Goal: Information Seeking & Learning: Learn about a topic

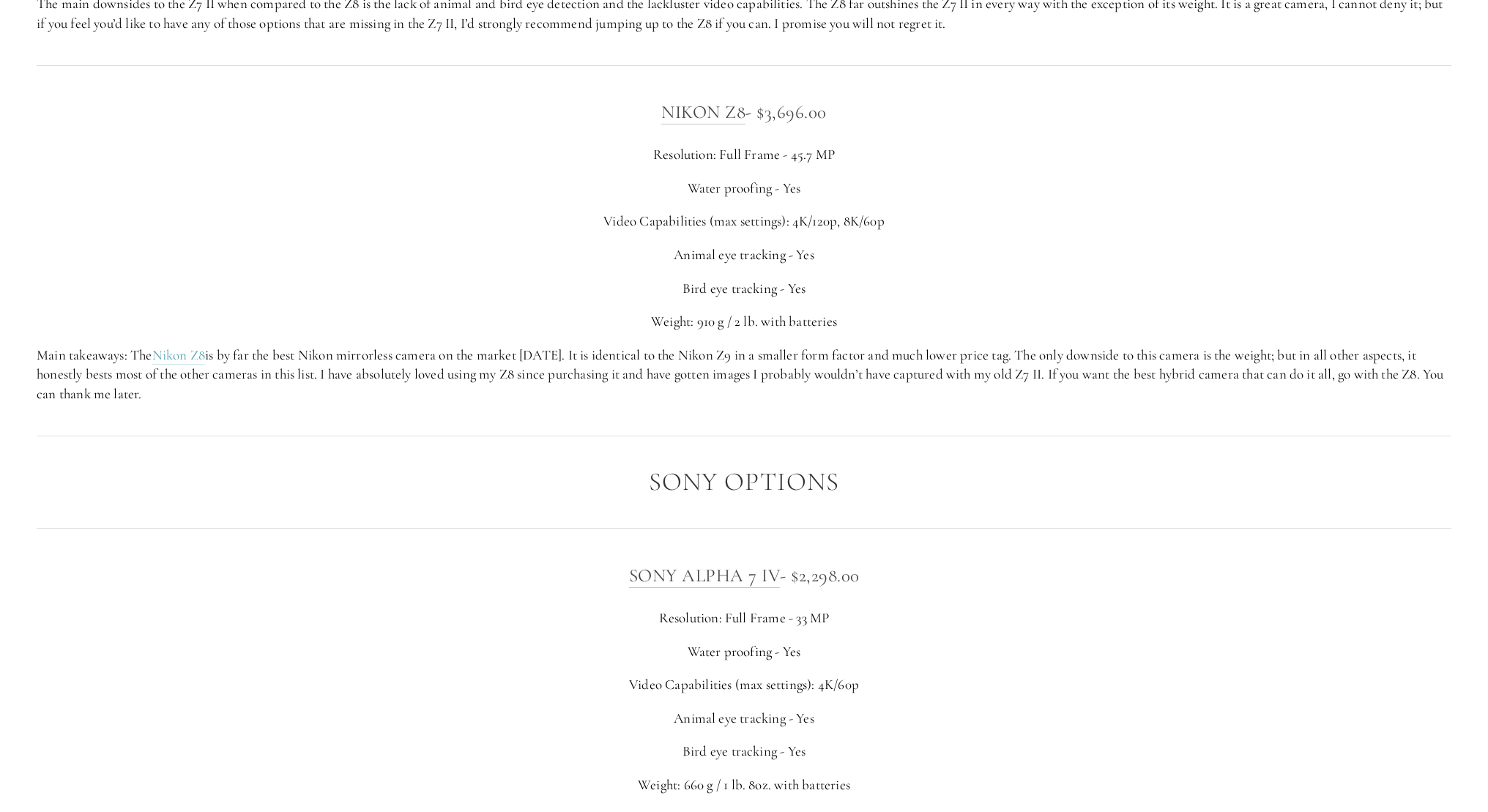
scroll to position [3245, 0]
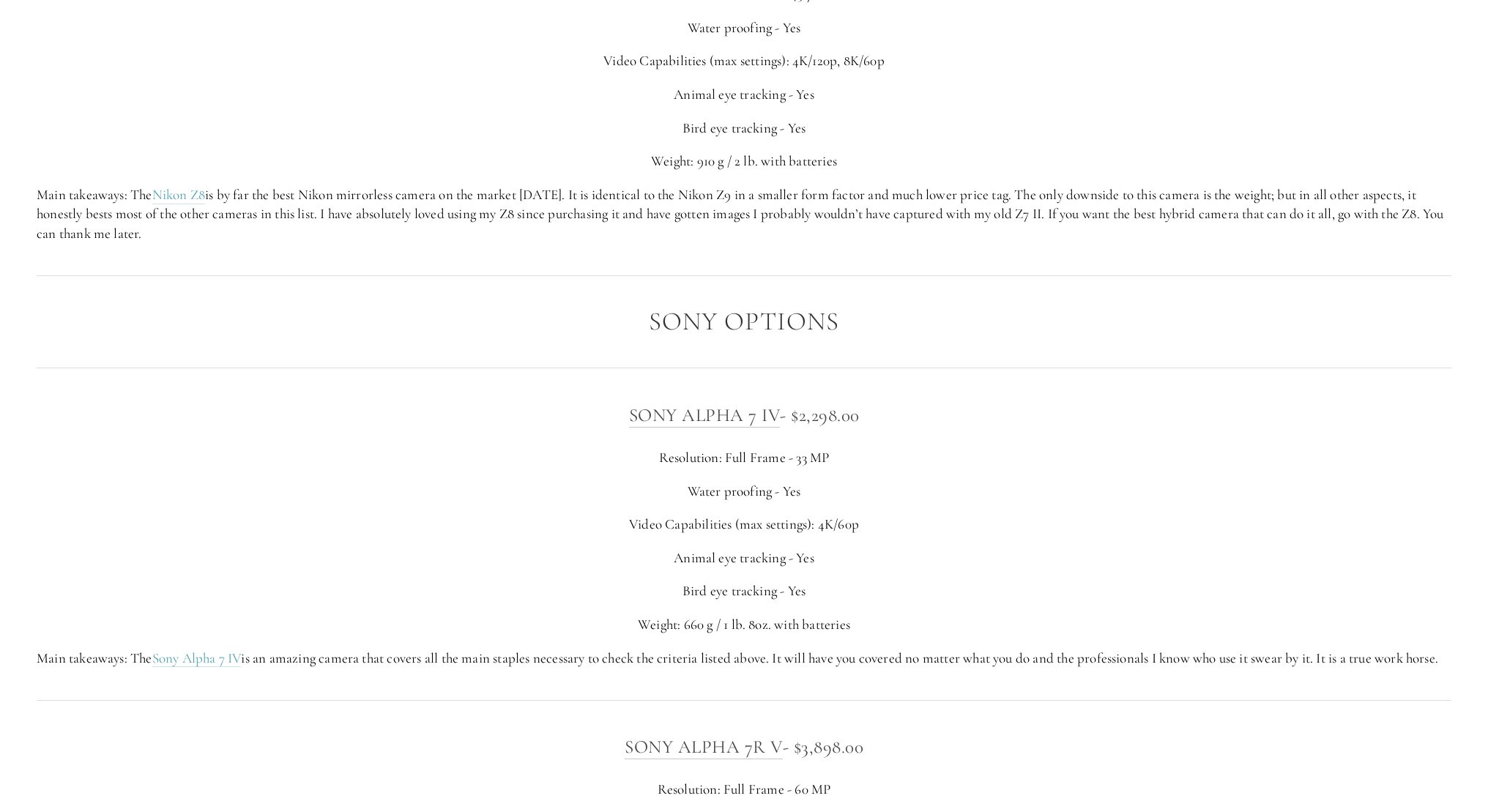
drag, startPoint x: 611, startPoint y: 397, endPoint x: 974, endPoint y: 674, distance: 456.6
click at [974, 674] on div "SONY ALPHA 7 IV - $2,298.00 Resolution: Full Frame - 33 MP Water proofing - Yes…" at bounding box center [743, 534] width 1439 height 292
drag, startPoint x: 974, startPoint y: 674, endPoint x: 883, endPoint y: 326, distance: 359.7
click at [883, 326] on div "Sony Options" at bounding box center [743, 322] width 1439 height 53
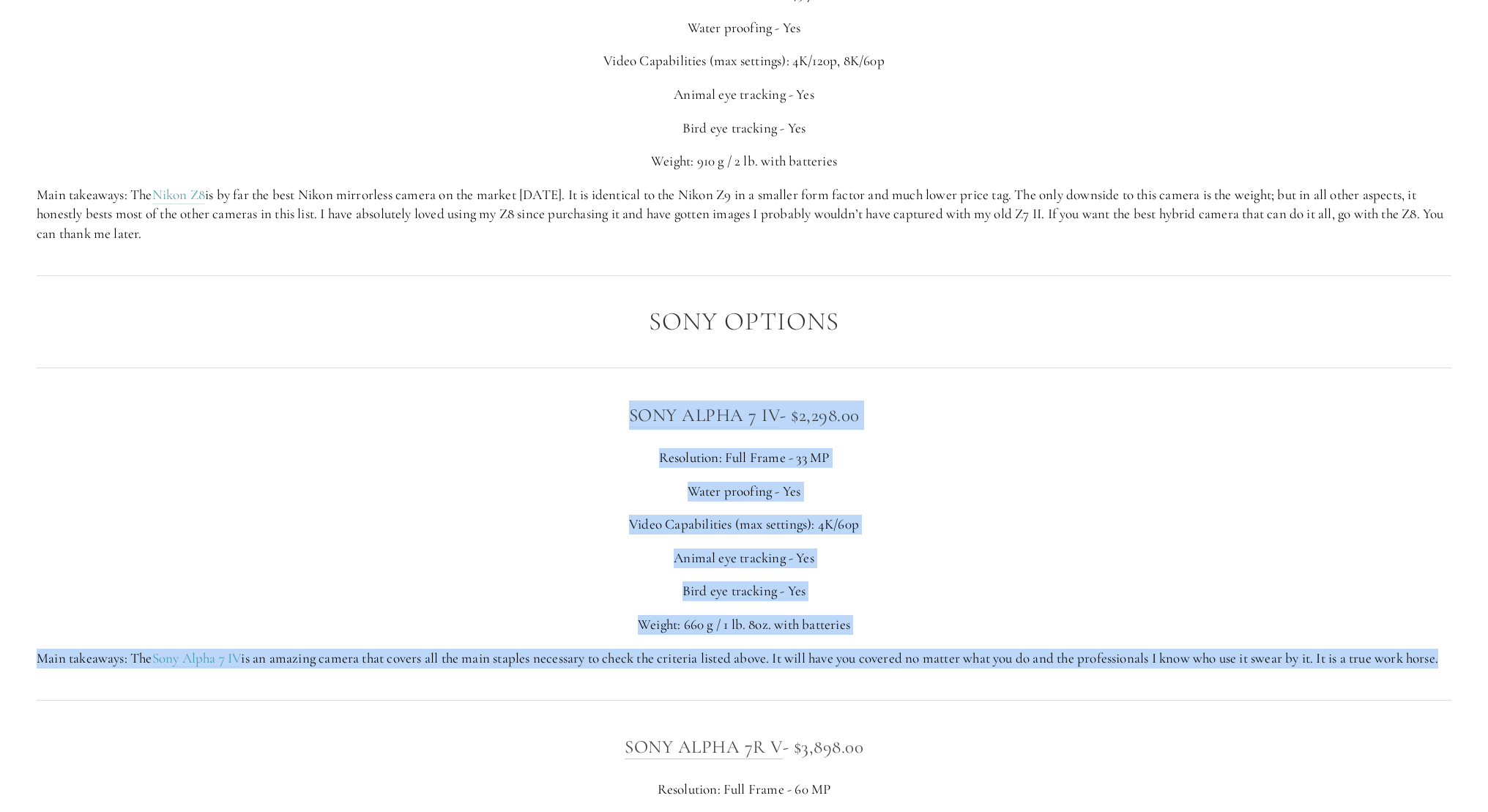
drag, startPoint x: 896, startPoint y: 477, endPoint x: 933, endPoint y: 684, distance: 210.3
drag, startPoint x: 917, startPoint y: 516, endPoint x: 878, endPoint y: 332, distance: 188.1
drag, startPoint x: 878, startPoint y: 332, endPoint x: 885, endPoint y: 658, distance: 326.1
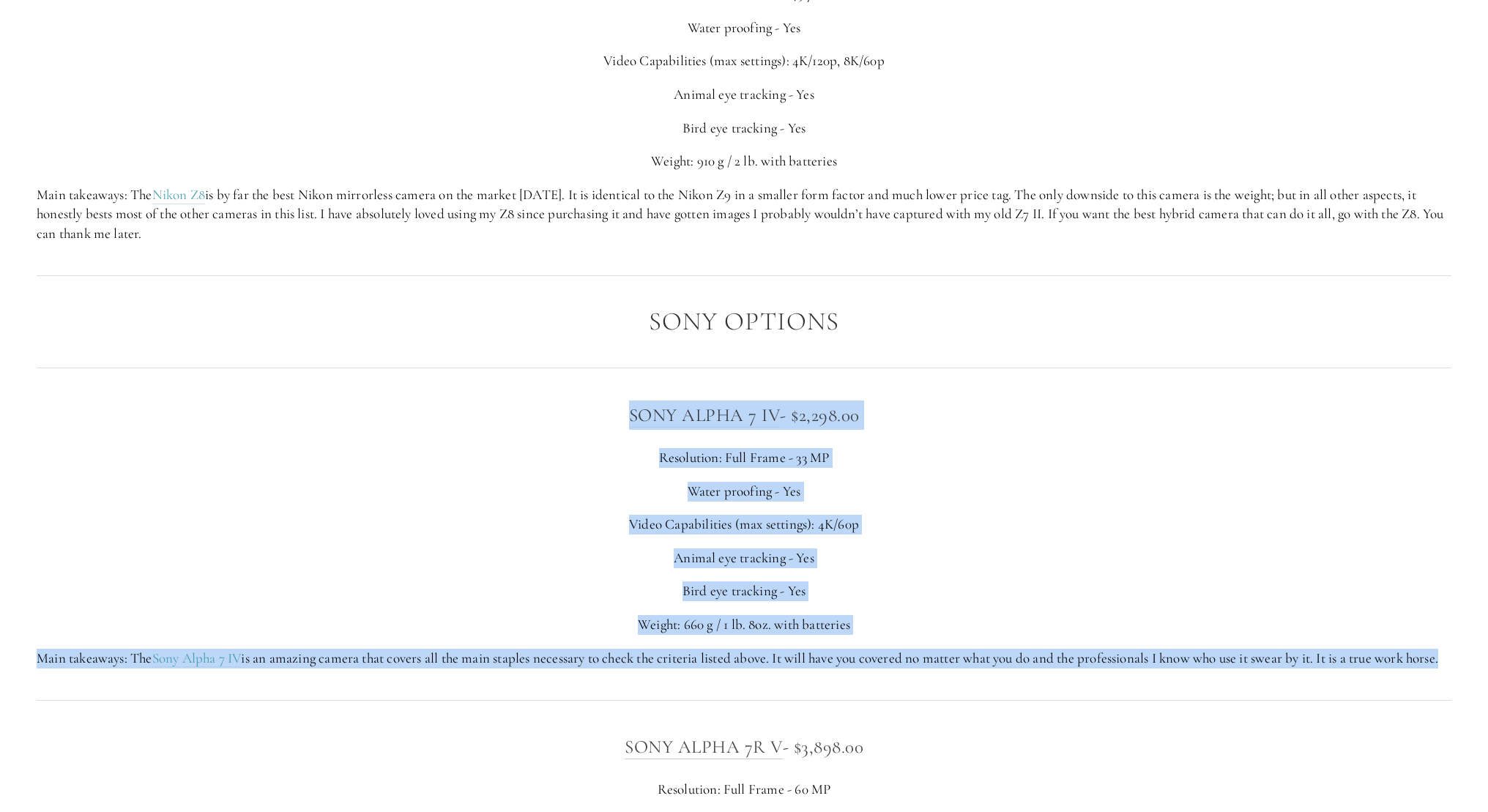
drag, startPoint x: 885, startPoint y: 658, endPoint x: 840, endPoint y: 336, distance: 325.1
drag, startPoint x: 845, startPoint y: 441, endPoint x: 864, endPoint y: 657, distance: 216.8
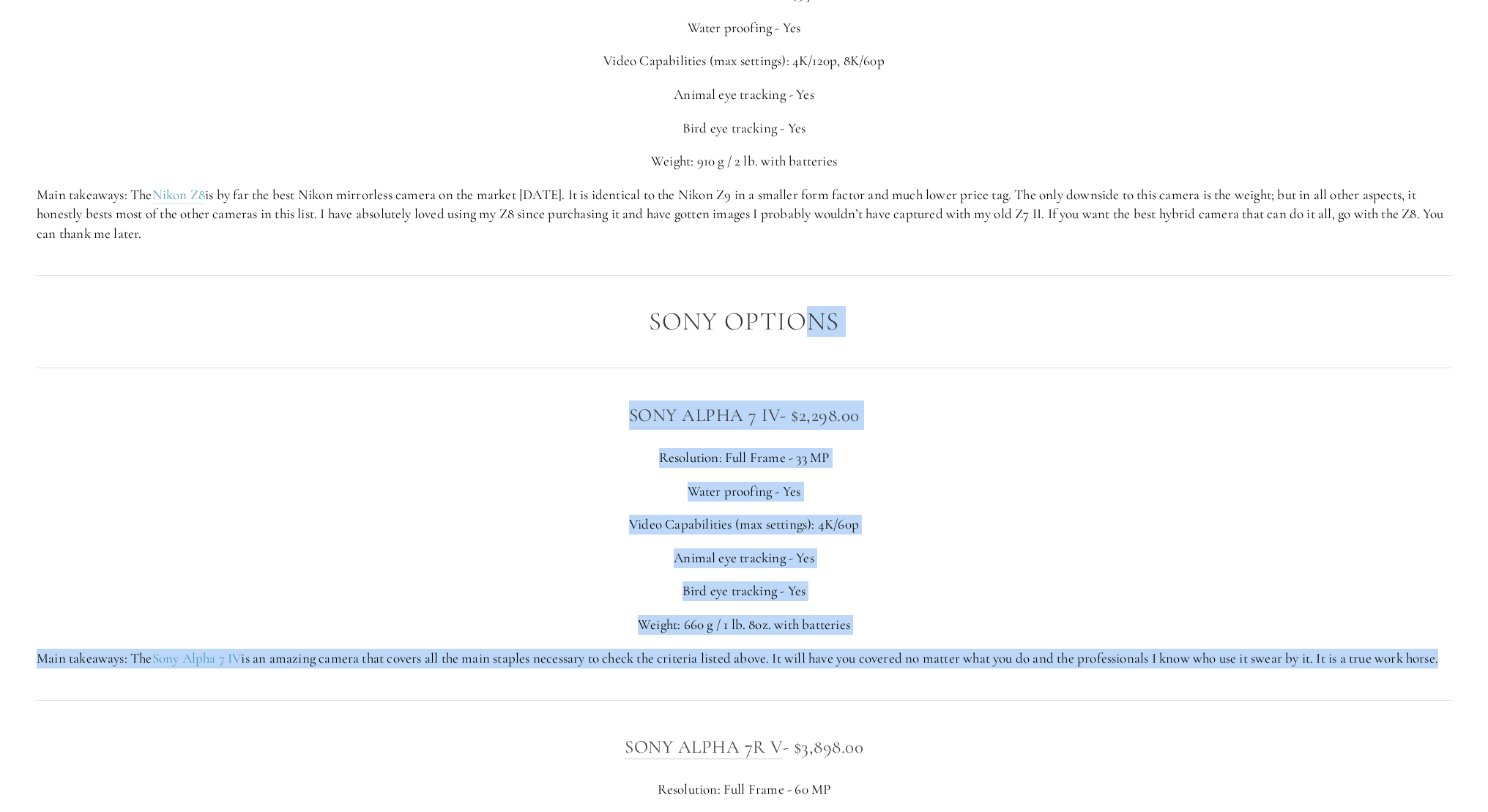
drag, startPoint x: 861, startPoint y: 698, endPoint x: 815, endPoint y: 310, distance: 390.7
drag, startPoint x: 814, startPoint y: 305, endPoint x: 861, endPoint y: 705, distance: 402.8
drag, startPoint x: 835, startPoint y: 601, endPoint x: 686, endPoint y: 249, distance: 382.2
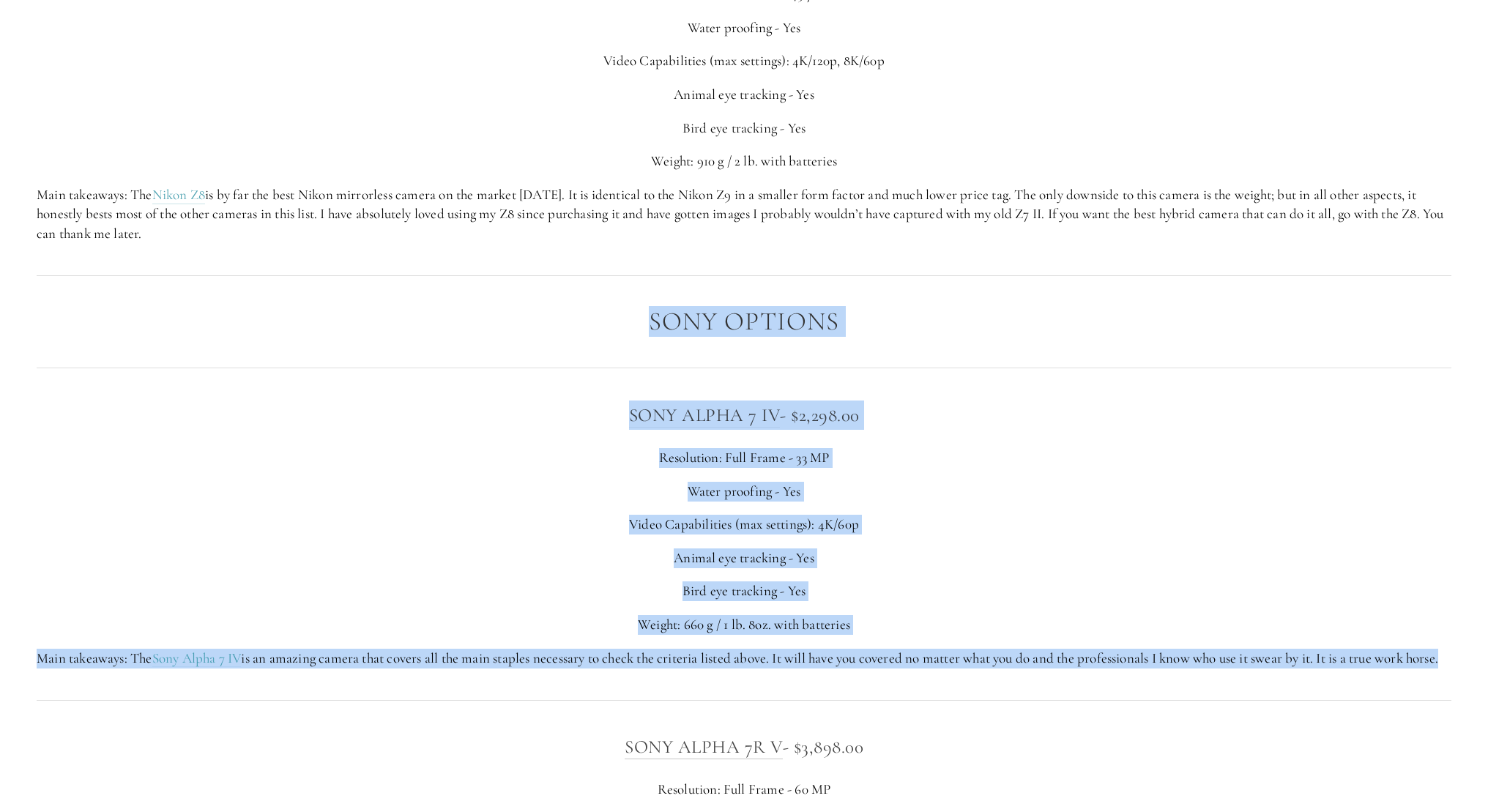
drag, startPoint x: 757, startPoint y: 440, endPoint x: 858, endPoint y: 648, distance: 231.2
drag, startPoint x: 858, startPoint y: 648, endPoint x: 675, endPoint y: 299, distance: 394.1
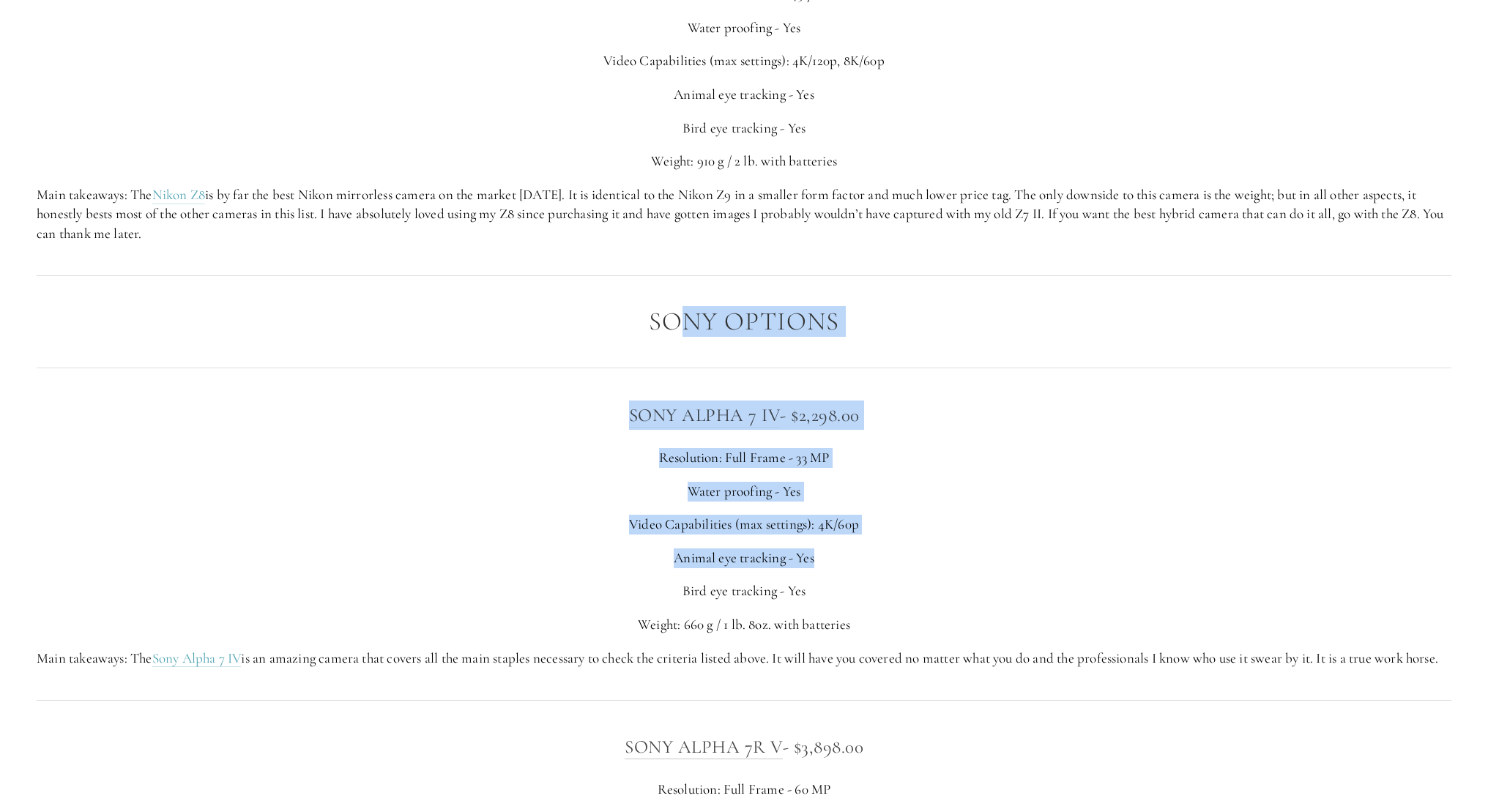
drag, startPoint x: 674, startPoint y: 296, endPoint x: 1006, endPoint y: 544, distance: 414.4
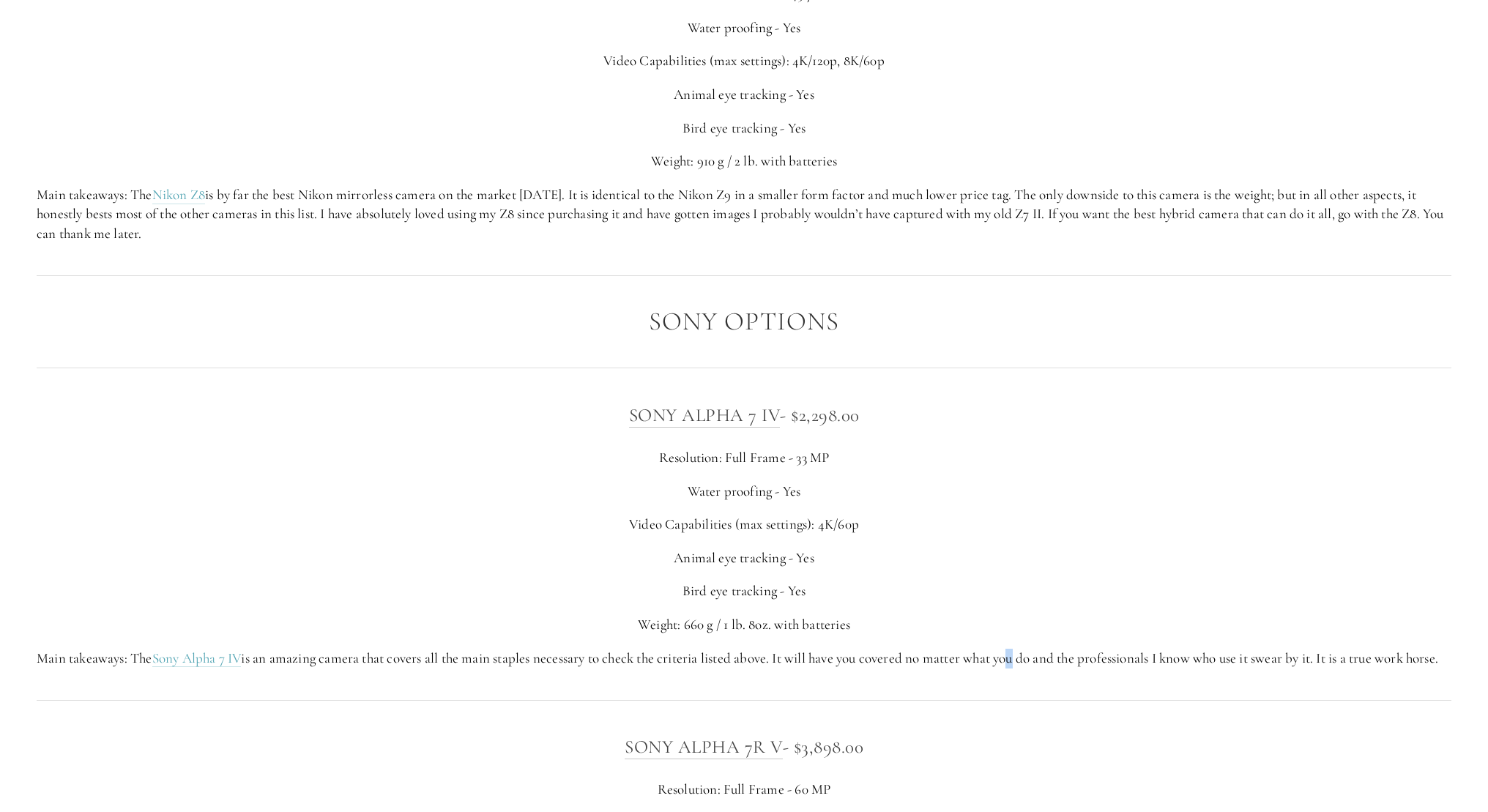
drag, startPoint x: 1023, startPoint y: 641, endPoint x: 1018, endPoint y: 635, distance: 7.8
click at [1018, 648] on p "Main takeaways: The Sony Alpha 7 IV is an amazing camera that covers all the ma…" at bounding box center [744, 658] width 1414 height 19
drag, startPoint x: 986, startPoint y: 612, endPoint x: 609, endPoint y: 269, distance: 509.7
click at [609, 268] on div at bounding box center [743, 275] width 1439 height 40
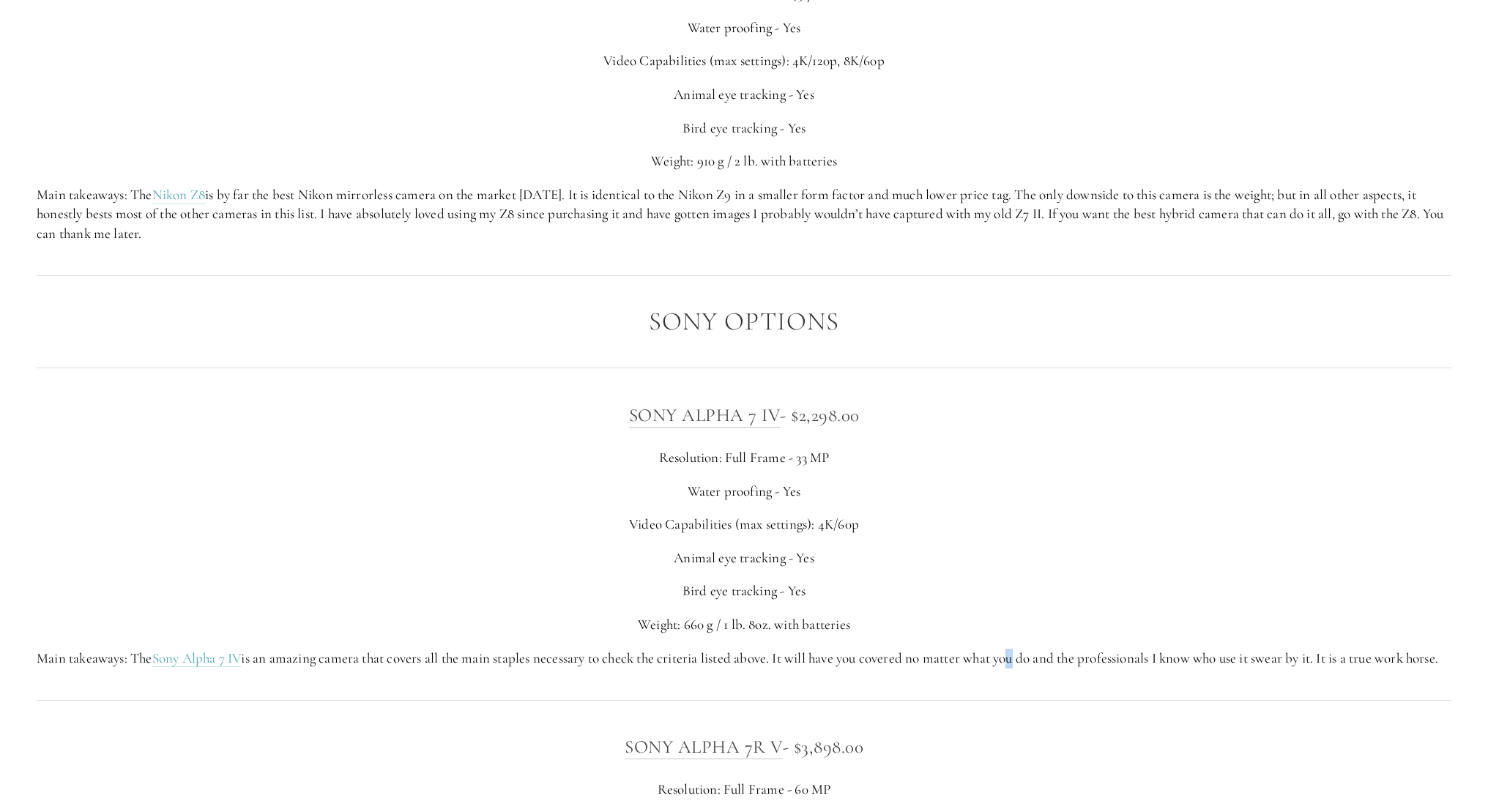
drag, startPoint x: 618, startPoint y: 339, endPoint x: 778, endPoint y: 667, distance: 364.9
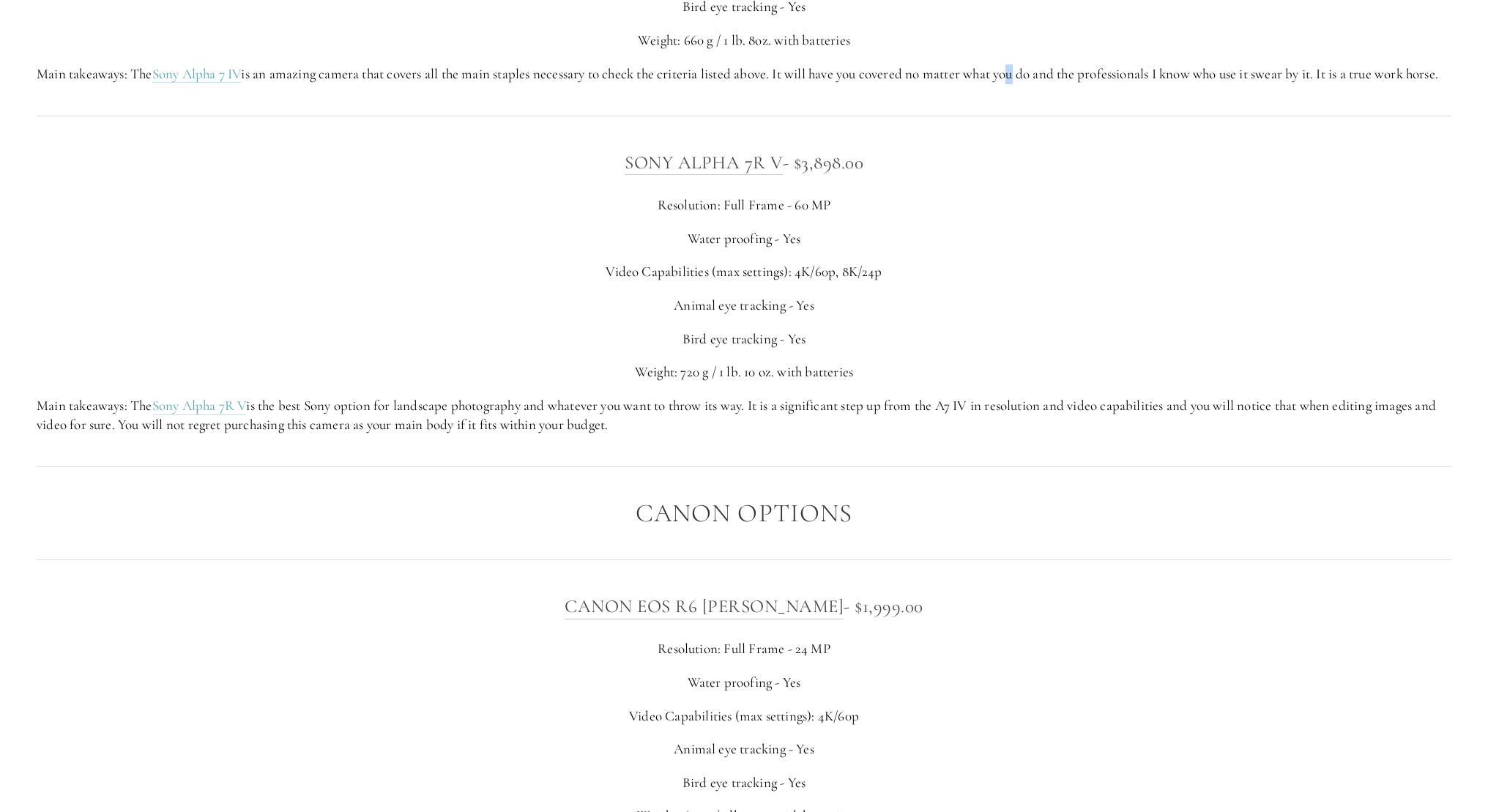
scroll to position [3651, 0]
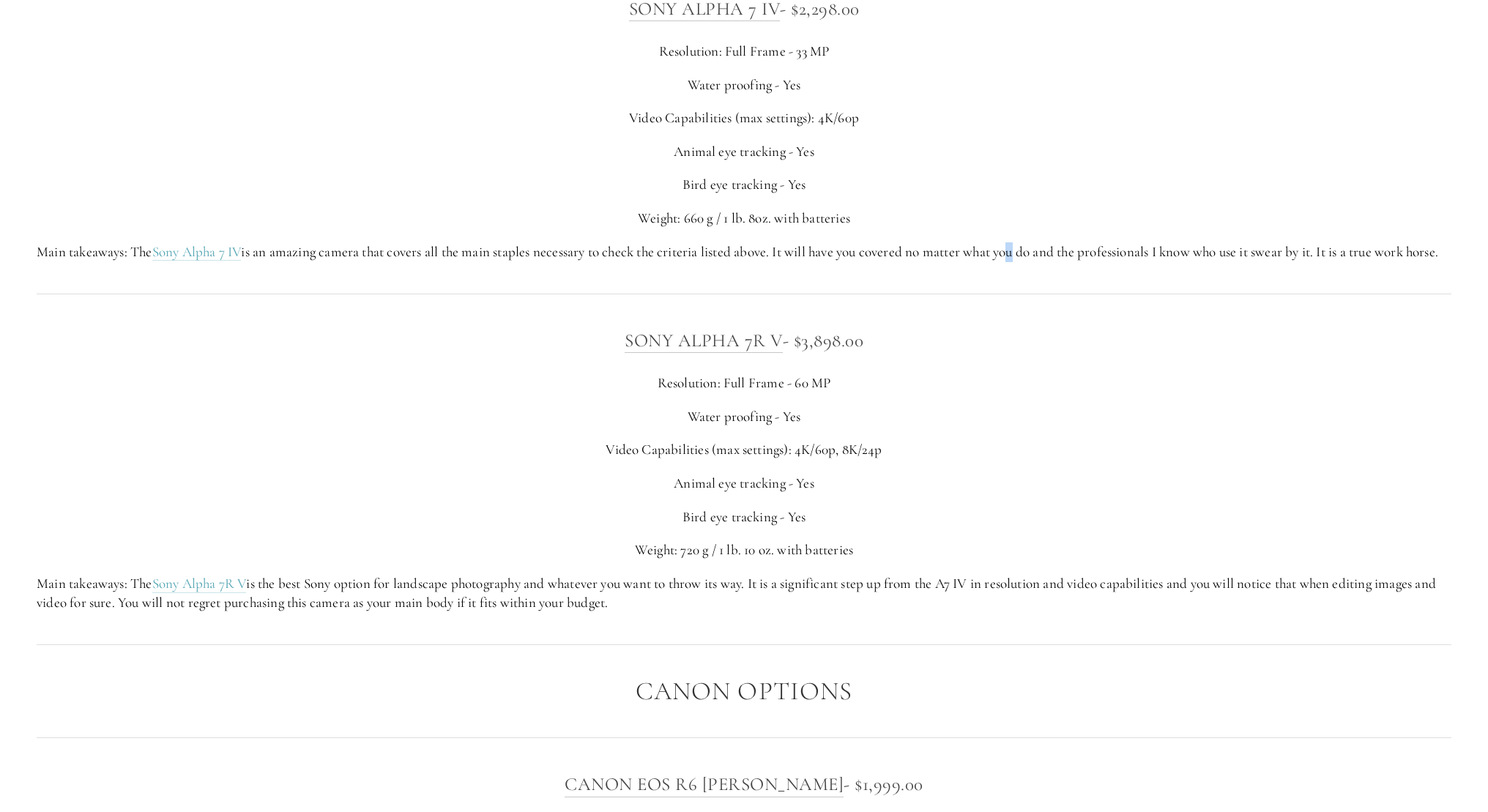
drag, startPoint x: 734, startPoint y: 613, endPoint x: 528, endPoint y: 320, distance: 358.2
click at [528, 320] on div "SONY ALPHA 7R V - $3,898.00 Resolution: Full Frame - 60 MP Water proofing - Yes…" at bounding box center [743, 469] width 1439 height 312
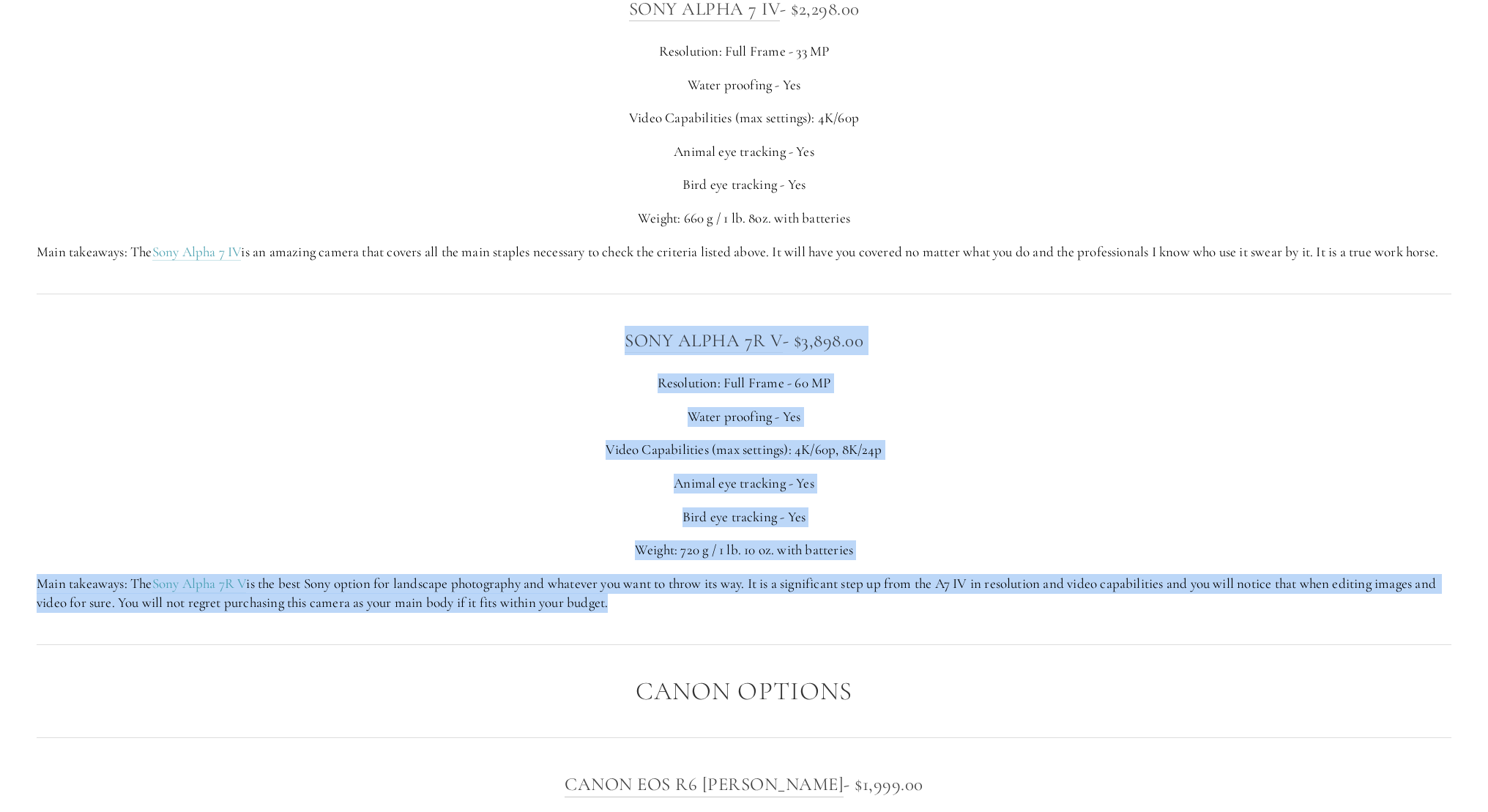
drag, startPoint x: 528, startPoint y: 320, endPoint x: 658, endPoint y: 620, distance: 327.0
drag, startPoint x: 658, startPoint y: 620, endPoint x: 522, endPoint y: 304, distance: 344.0
drag, startPoint x: 522, startPoint y: 302, endPoint x: 670, endPoint y: 600, distance: 332.7
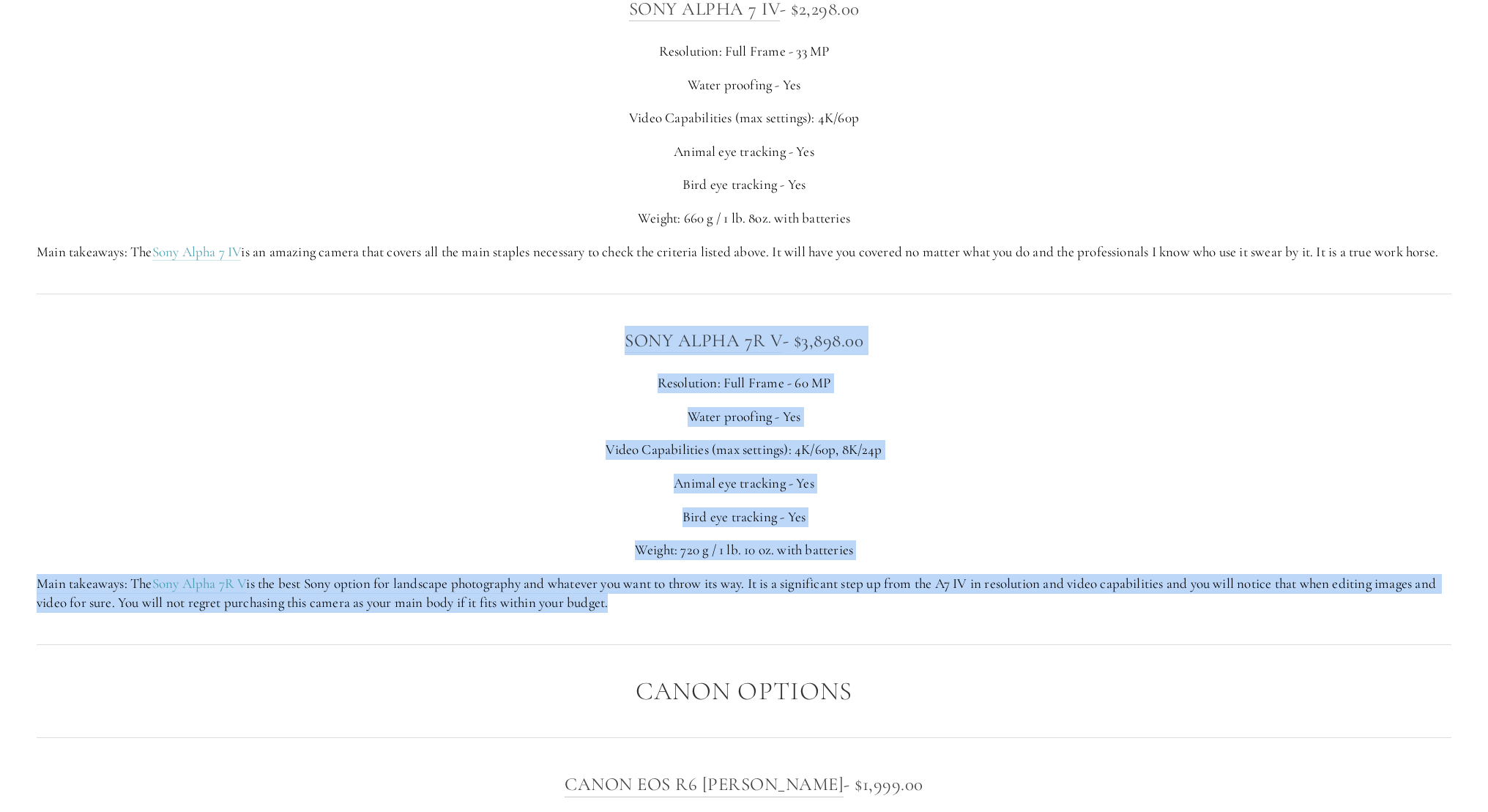
click at [670, 600] on p "Main takeaways: The Sony Alpha 7R V is the best Sony option for landscape photo…" at bounding box center [744, 593] width 1414 height 39
drag, startPoint x: 655, startPoint y: 537, endPoint x: 595, endPoint y: 303, distance: 241.6
click at [595, 303] on div at bounding box center [743, 293] width 1439 height 40
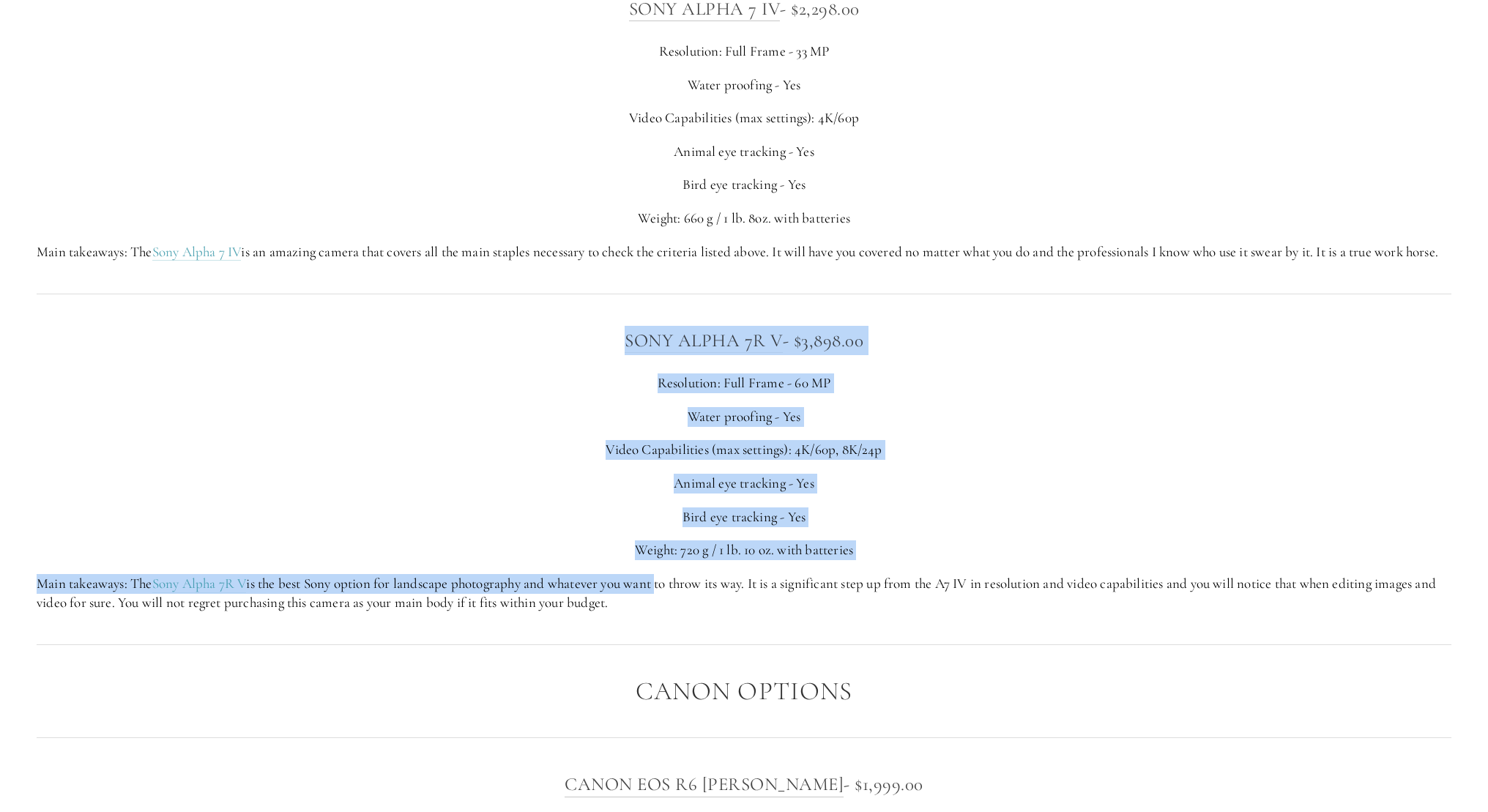
drag, startPoint x: 596, startPoint y: 336, endPoint x: 667, endPoint y: 587, distance: 260.8
click at [667, 587] on div "SONY ALPHA 7R V - $3,898.00 Resolution: Full Frame - 60 MP Water proofing - Yes…" at bounding box center [743, 469] width 1439 height 312
drag, startPoint x: 668, startPoint y: 597, endPoint x: 601, endPoint y: 336, distance: 269.5
click at [601, 336] on div "SONY ALPHA 7R V - $3,898.00 Resolution: Full Frame - 60 MP Water proofing - Yes…" at bounding box center [744, 469] width 1414 height 287
drag, startPoint x: 601, startPoint y: 336, endPoint x: 670, endPoint y: 597, distance: 270.0
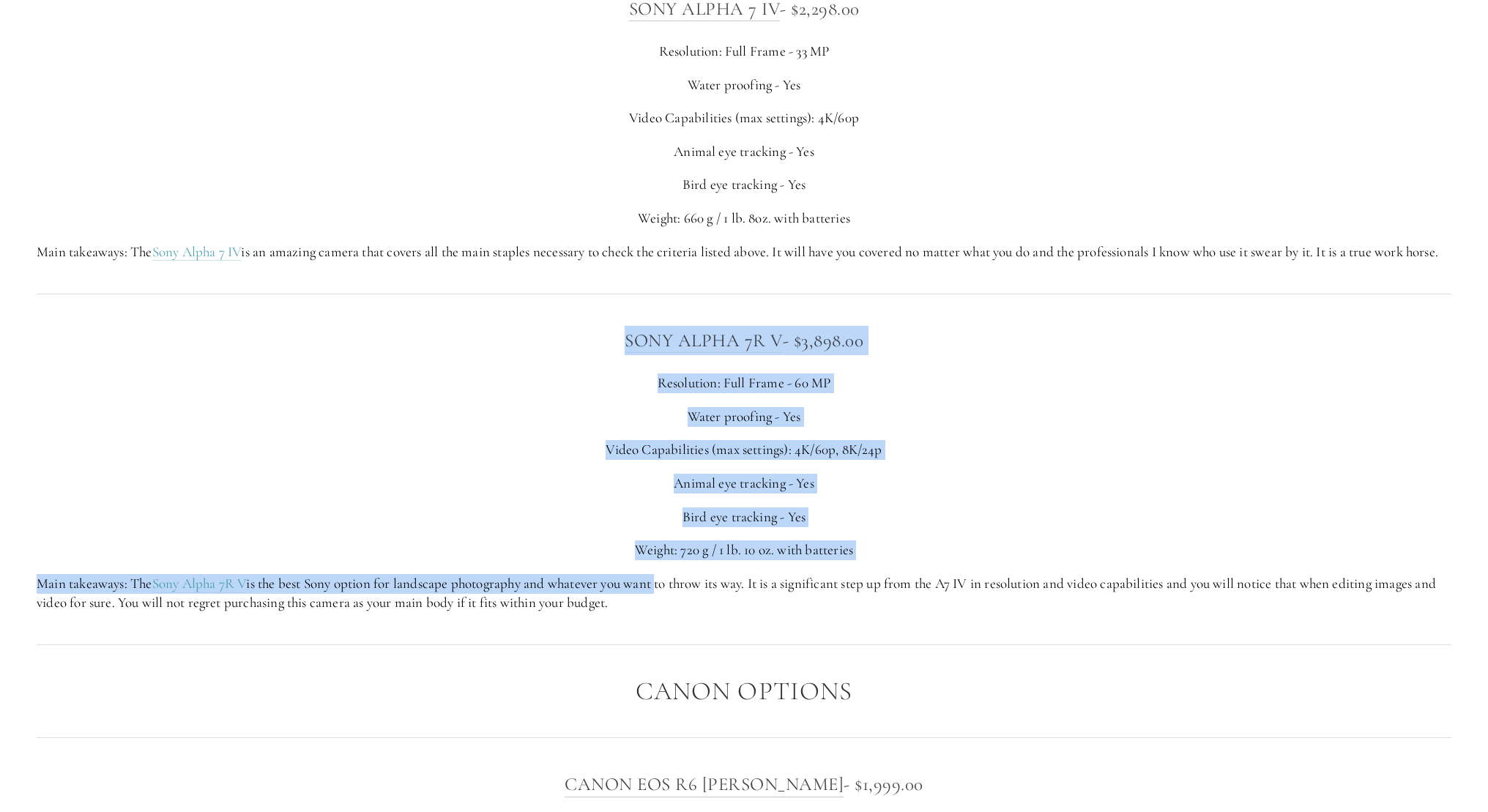
click at [670, 597] on div "SONY ALPHA 7R V - $3,898.00 Resolution: Full Frame - 60 MP Water proofing - Yes…" at bounding box center [744, 469] width 1414 height 287
click at [670, 597] on p "Main takeaways: The Sony Alpha 7R V is the best Sony option for landscape photo…" at bounding box center [744, 593] width 1414 height 39
drag, startPoint x: 670, startPoint y: 603, endPoint x: 575, endPoint y: 332, distance: 287.2
click at [575, 332] on div "SONY ALPHA 7R V - $3,898.00 Resolution: Full Frame - 60 MP Water proofing - Yes…" at bounding box center [744, 469] width 1414 height 287
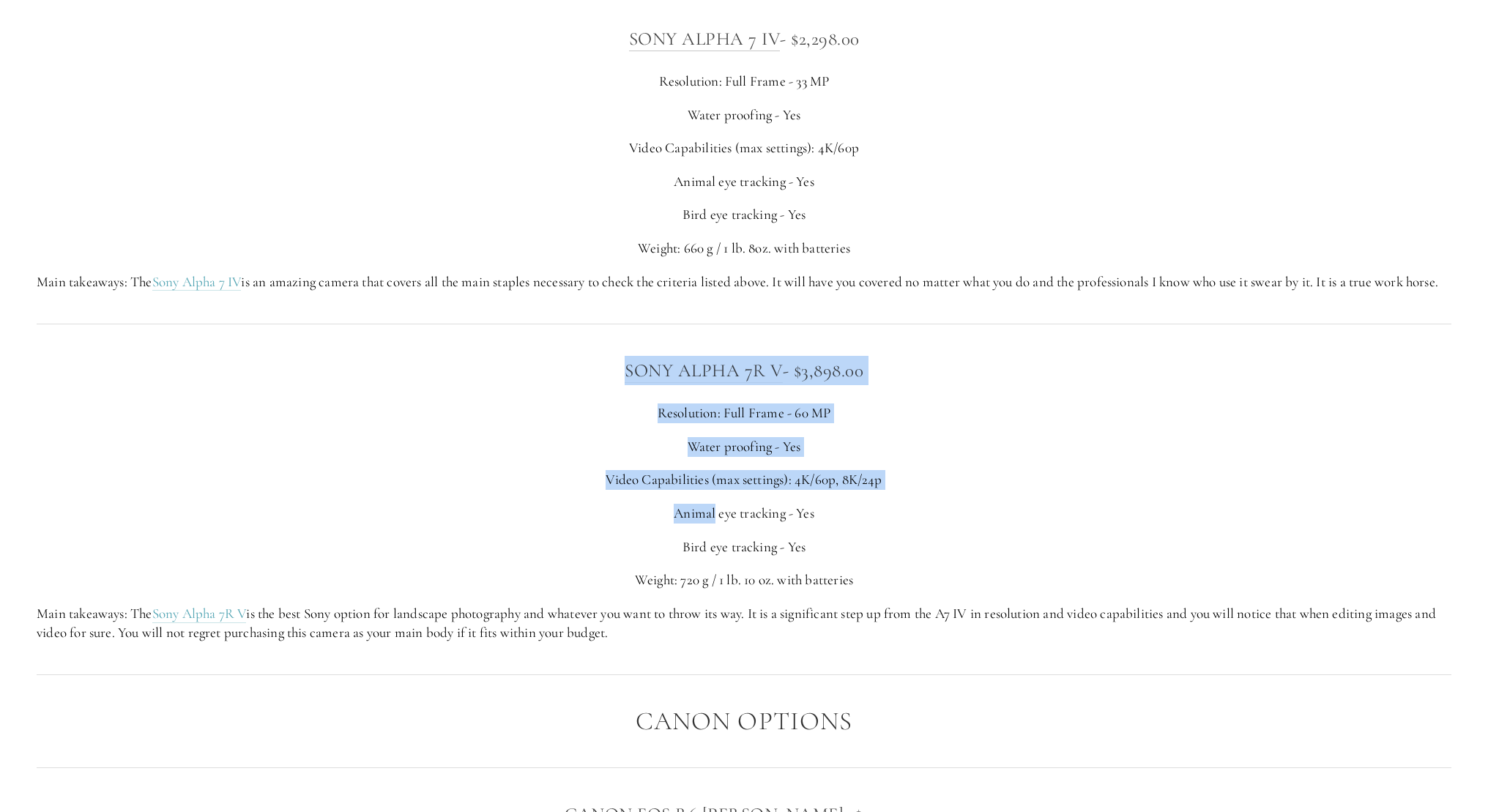
scroll to position [3692, 0]
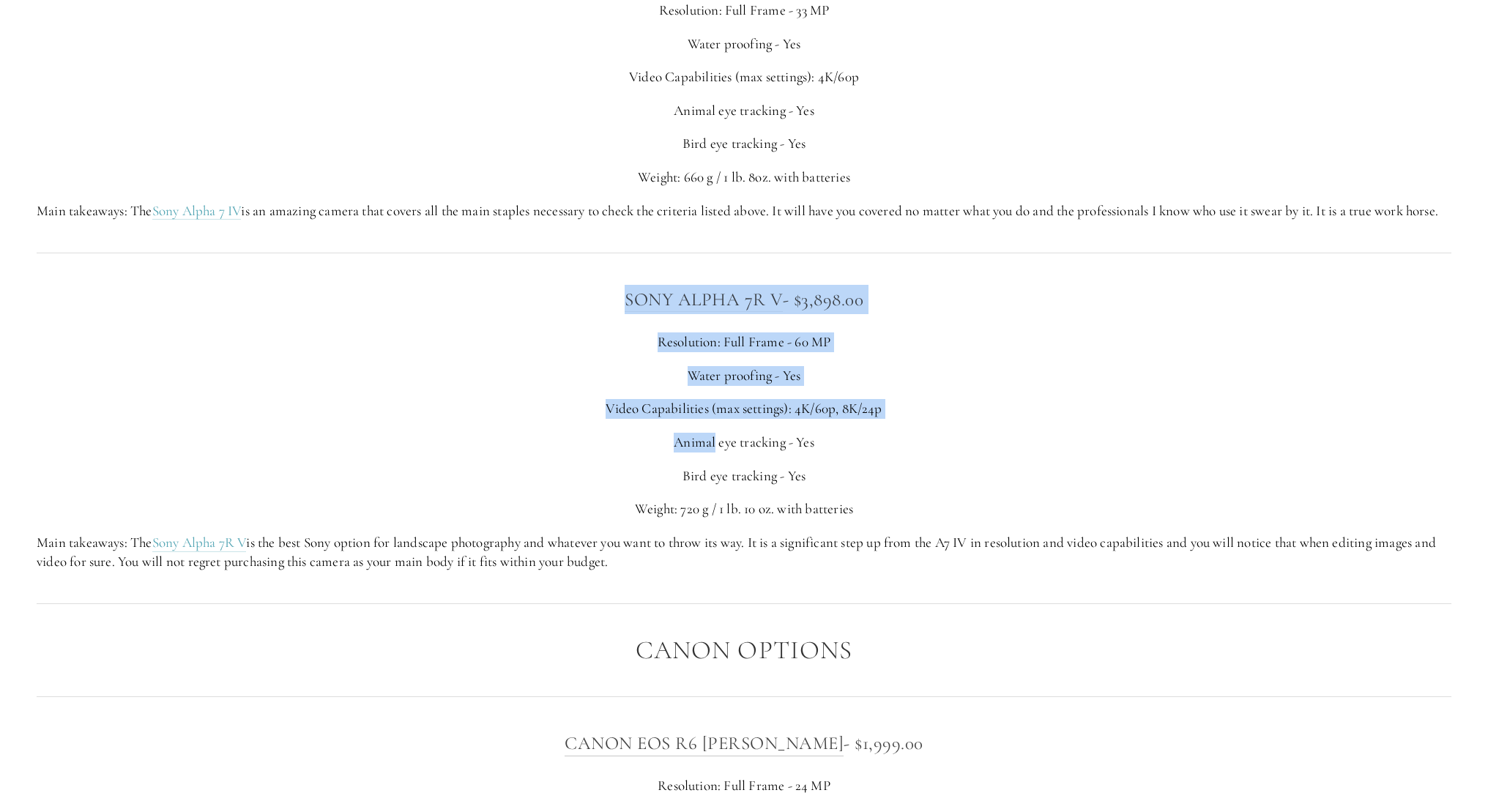
drag, startPoint x: 575, startPoint y: 332, endPoint x: 686, endPoint y: 554, distance: 248.2
click at [686, 554] on div "SONY ALPHA 7R V - $3,898.00 Resolution: Full Frame - 60 MP Water proofing - Yes…" at bounding box center [744, 429] width 1414 height 287
click at [686, 554] on p "Main takeaways: The Sony Alpha 7R V is the best Sony option for landscape photo…" at bounding box center [744, 553] width 1414 height 39
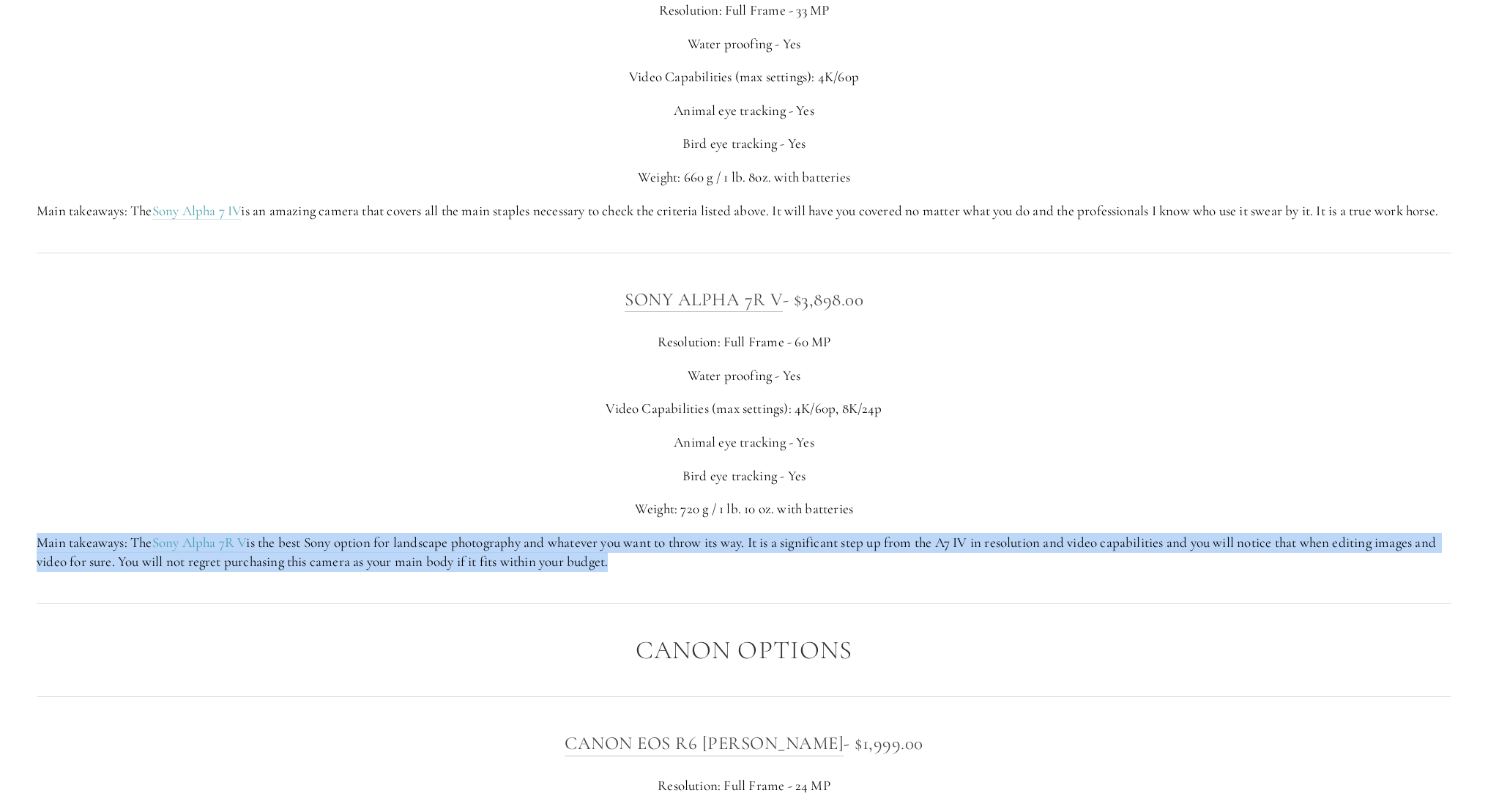
drag, startPoint x: 679, startPoint y: 526, endPoint x: 695, endPoint y: 584, distance: 60.2
drag, startPoint x: 695, startPoint y: 584, endPoint x: 932, endPoint y: 510, distance: 248.3
drag, startPoint x: 932, startPoint y: 510, endPoint x: 937, endPoint y: 596, distance: 86.1
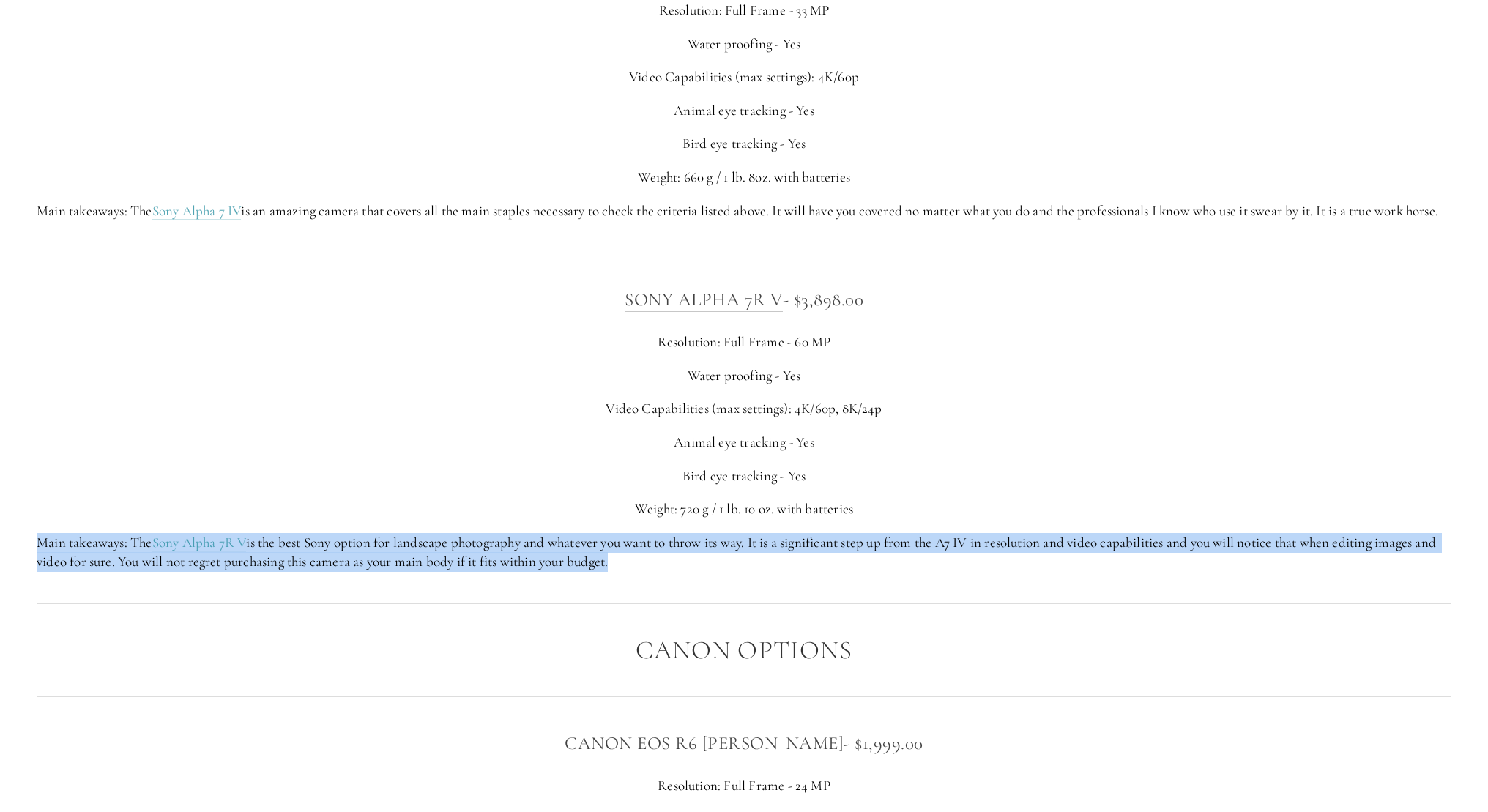
drag, startPoint x: 937, startPoint y: 596, endPoint x: 950, endPoint y: 507, distance: 89.9
drag, startPoint x: 950, startPoint y: 507, endPoint x: 943, endPoint y: 584, distance: 77.3
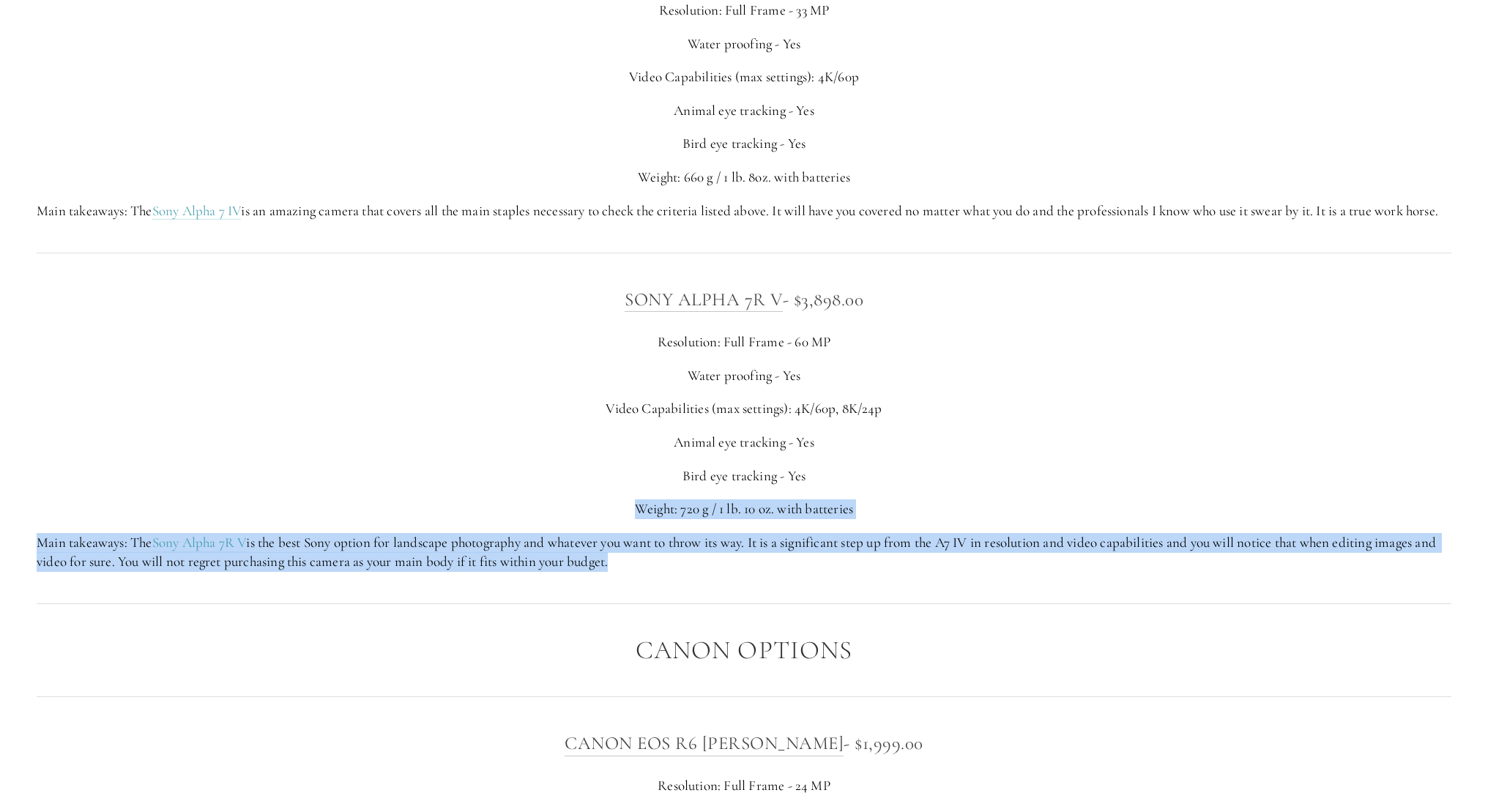
drag, startPoint x: 943, startPoint y: 584, endPoint x: 944, endPoint y: 494, distance: 90.0
drag, startPoint x: 944, startPoint y: 494, endPoint x: 925, endPoint y: 584, distance: 92.0
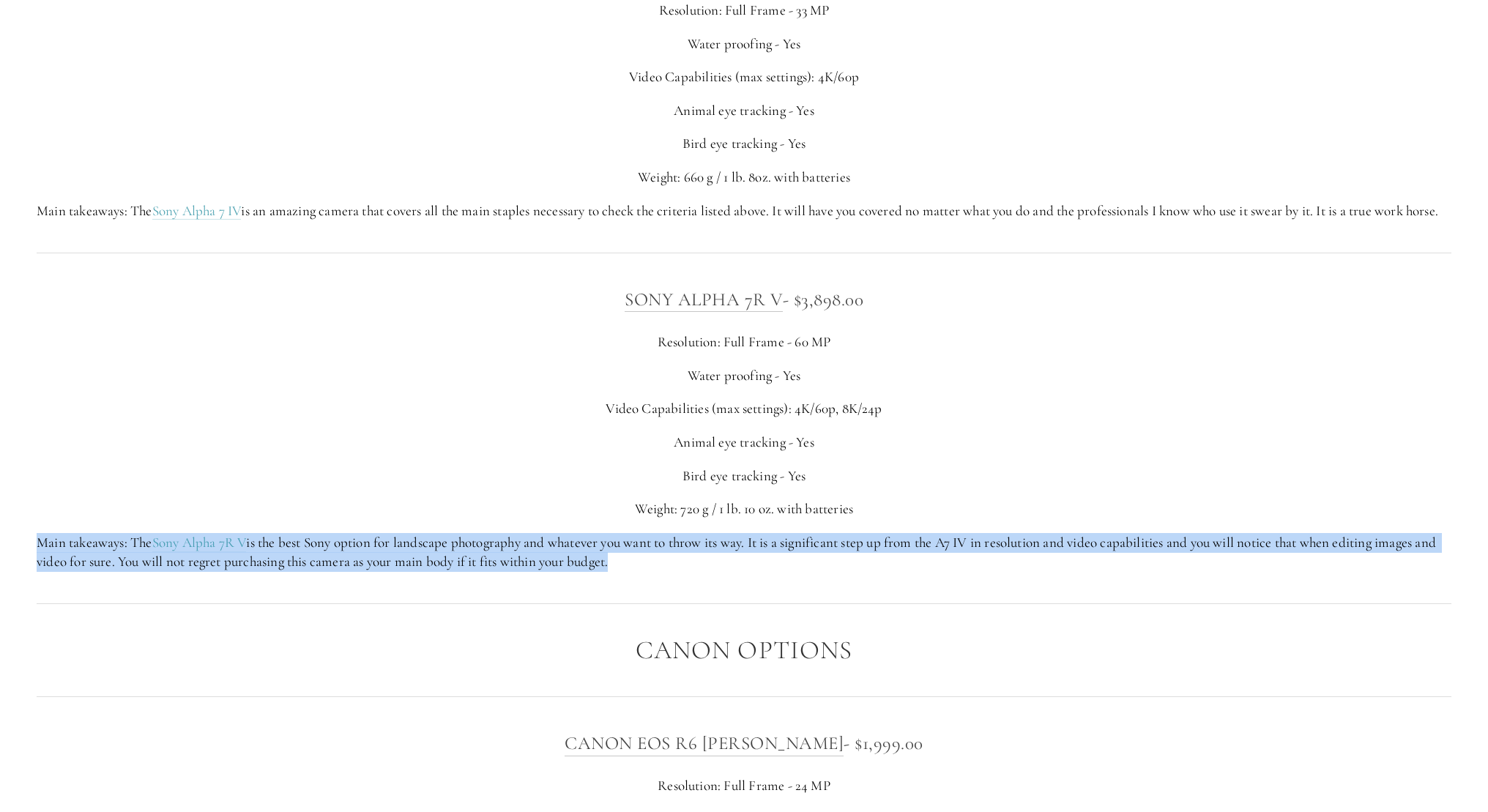
drag, startPoint x: 937, startPoint y: 495, endPoint x: 922, endPoint y: 578, distance: 84.3
drag, startPoint x: 925, startPoint y: 500, endPoint x: 918, endPoint y: 582, distance: 82.3
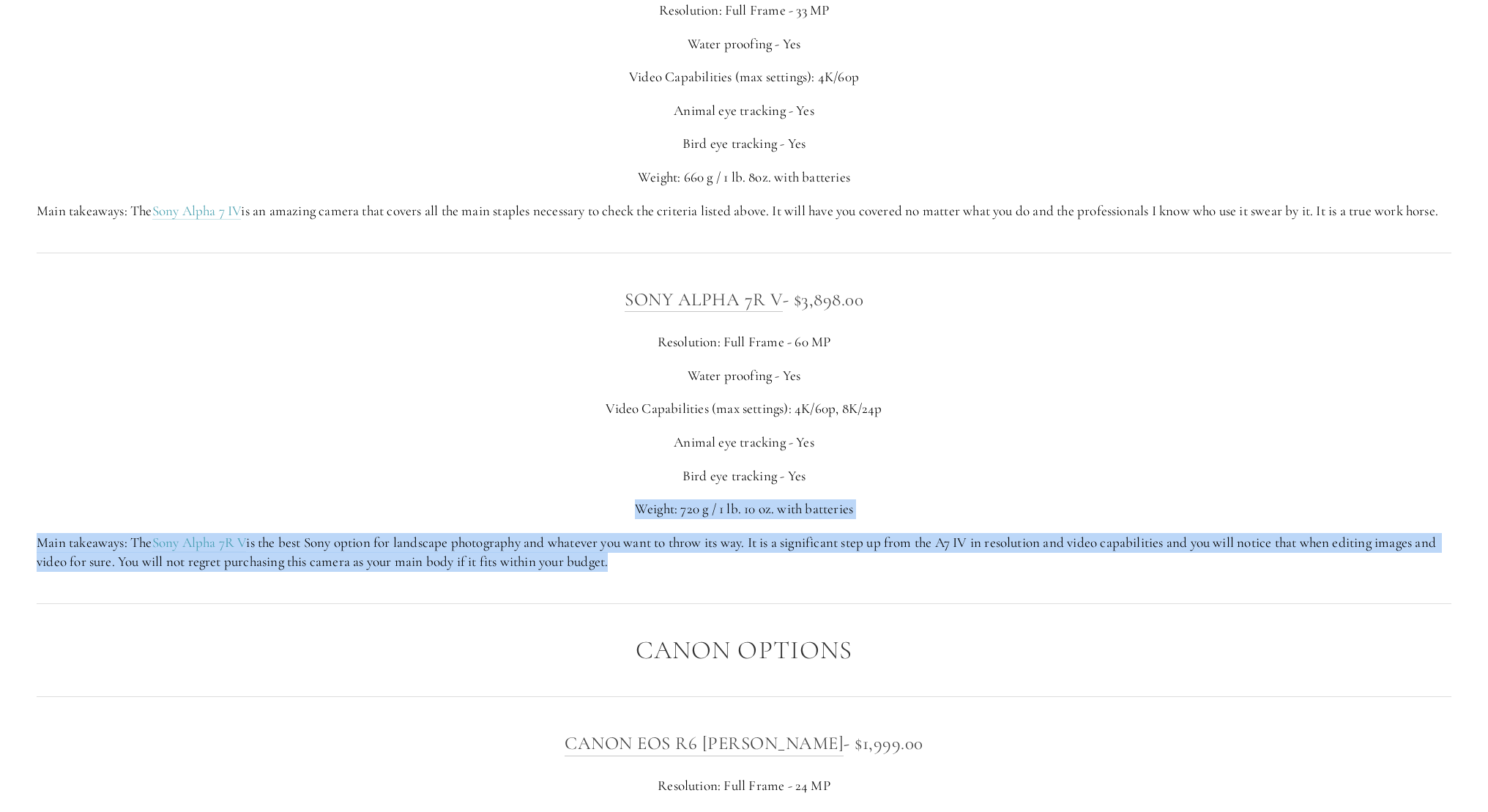
drag, startPoint x: 918, startPoint y: 582, endPoint x: 933, endPoint y: 486, distance: 97.2
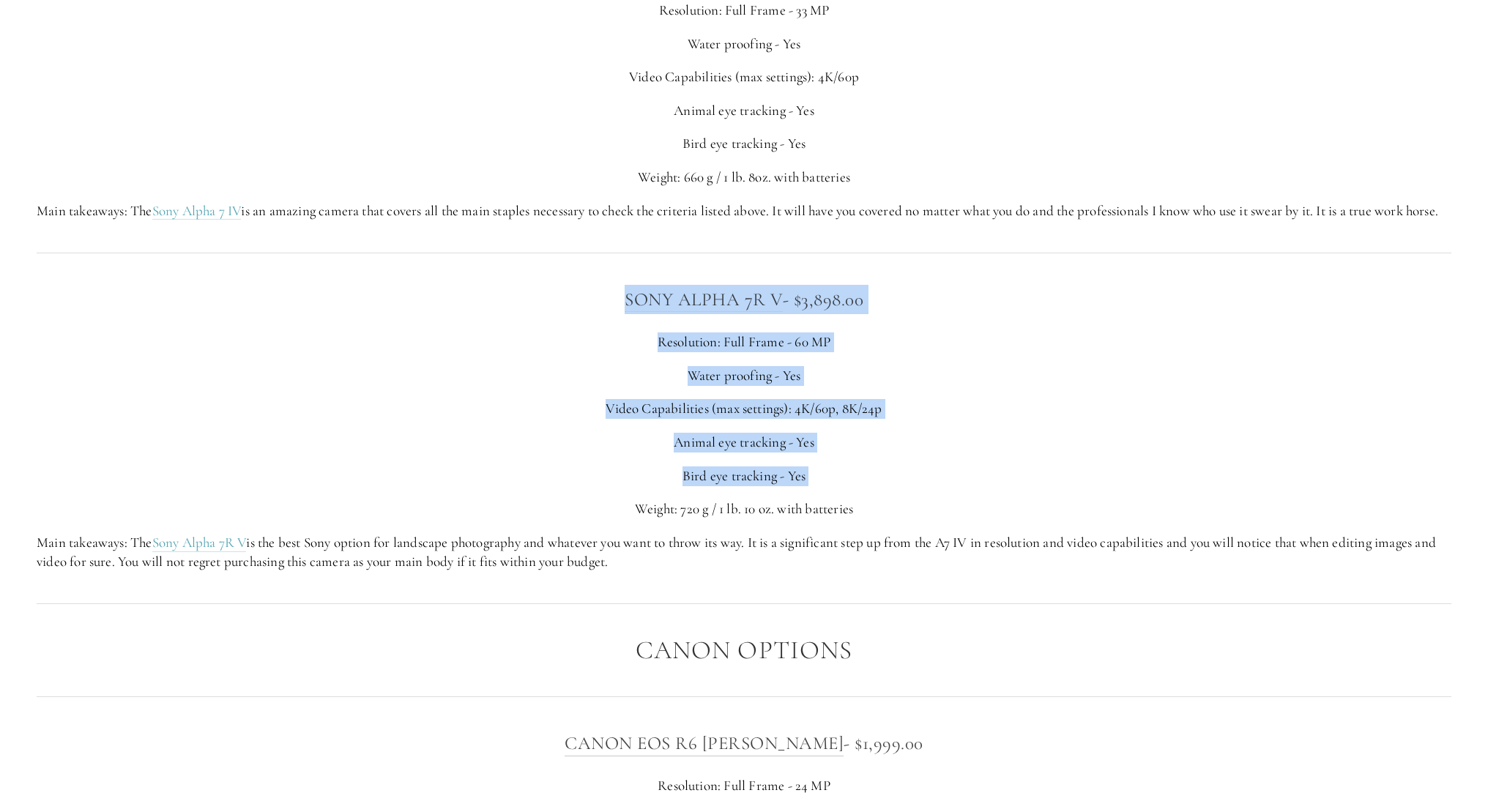
drag, startPoint x: 933, startPoint y: 486, endPoint x: 935, endPoint y: 225, distance: 261.0
drag, startPoint x: 933, startPoint y: 213, endPoint x: 913, endPoint y: 601, distance: 388.5
click at [913, 601] on div at bounding box center [743, 603] width 1439 height 40
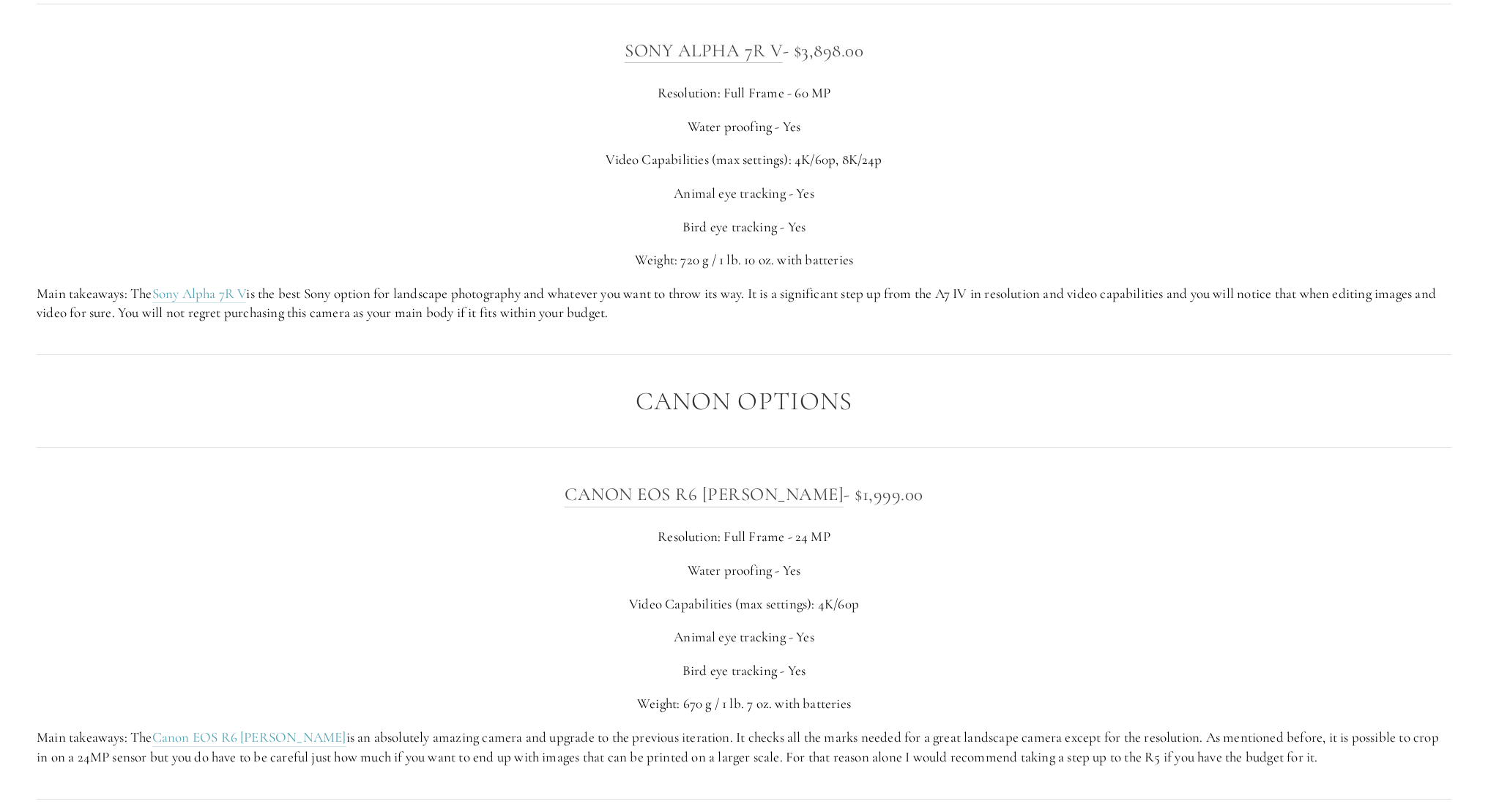
scroll to position [4154, 0]
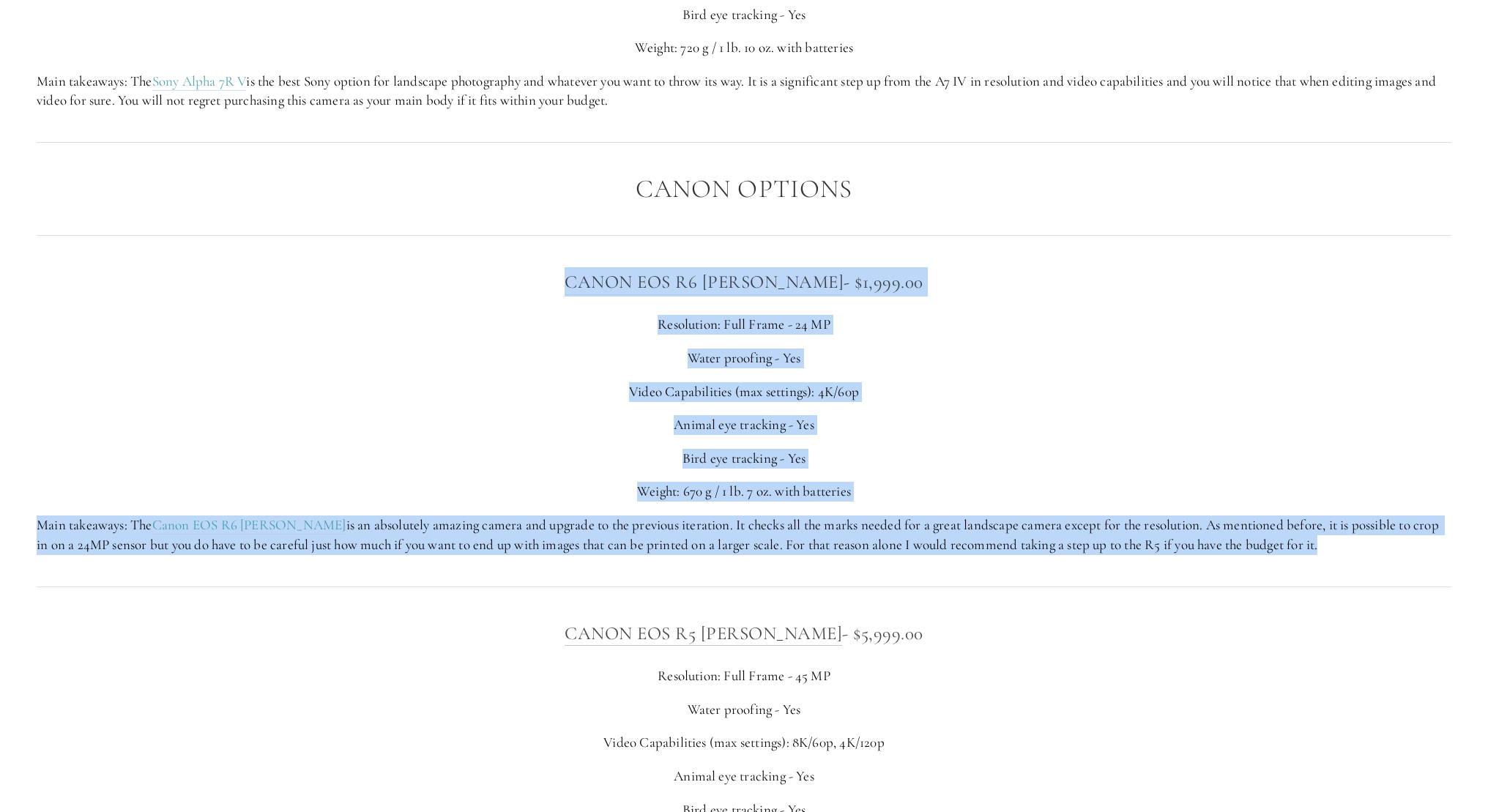
drag, startPoint x: 553, startPoint y: 205, endPoint x: 1156, endPoint y: 582, distance: 711.2
click at [1156, 582] on div at bounding box center [743, 586] width 1439 height 40
drag, startPoint x: 1116, startPoint y: 306, endPoint x: 1083, endPoint y: 186, distance: 124.5
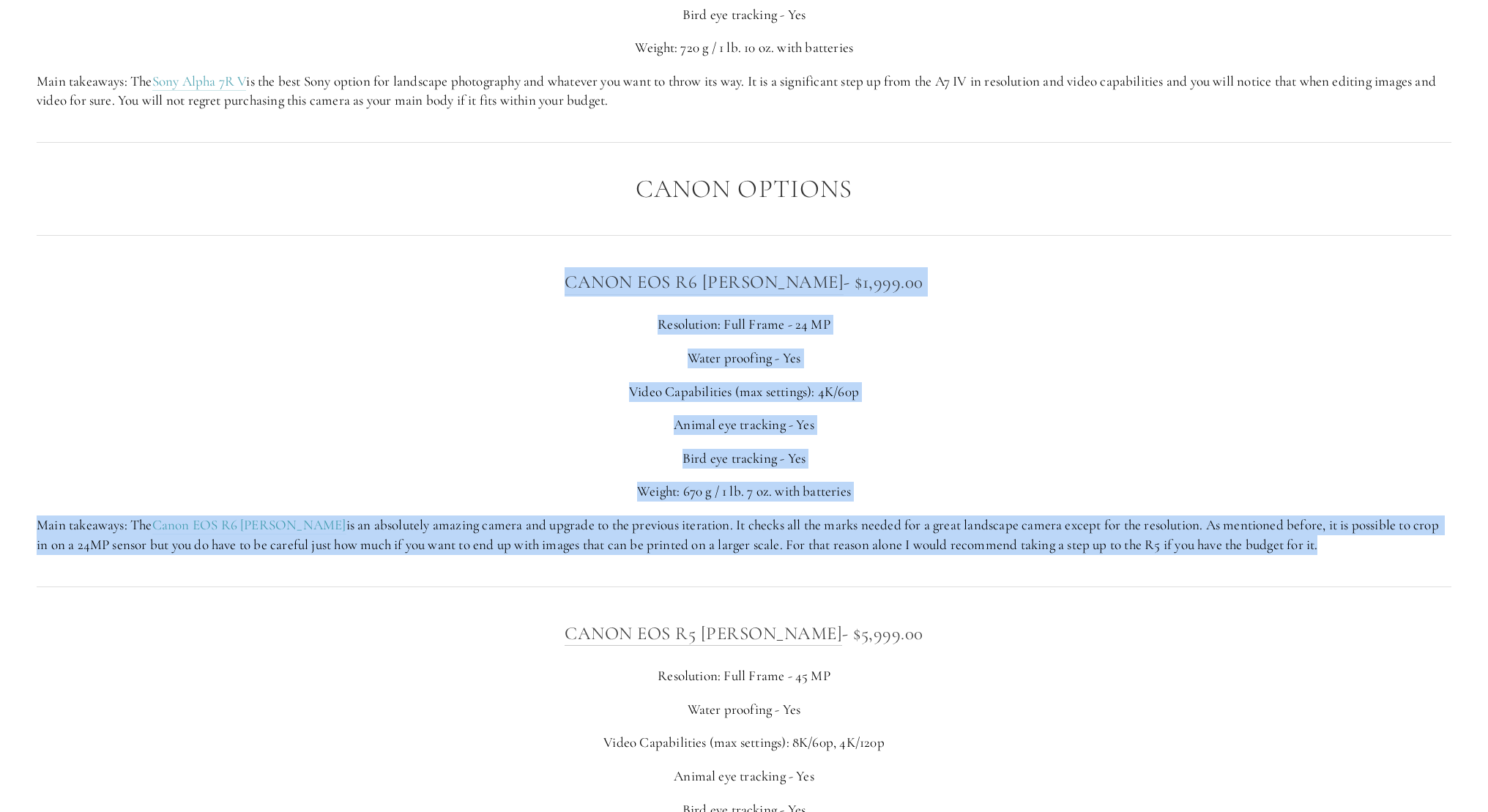
drag, startPoint x: 1083, startPoint y: 186, endPoint x: 1132, endPoint y: 565, distance: 382.2
click at [1132, 566] on div at bounding box center [743, 586] width 1439 height 40
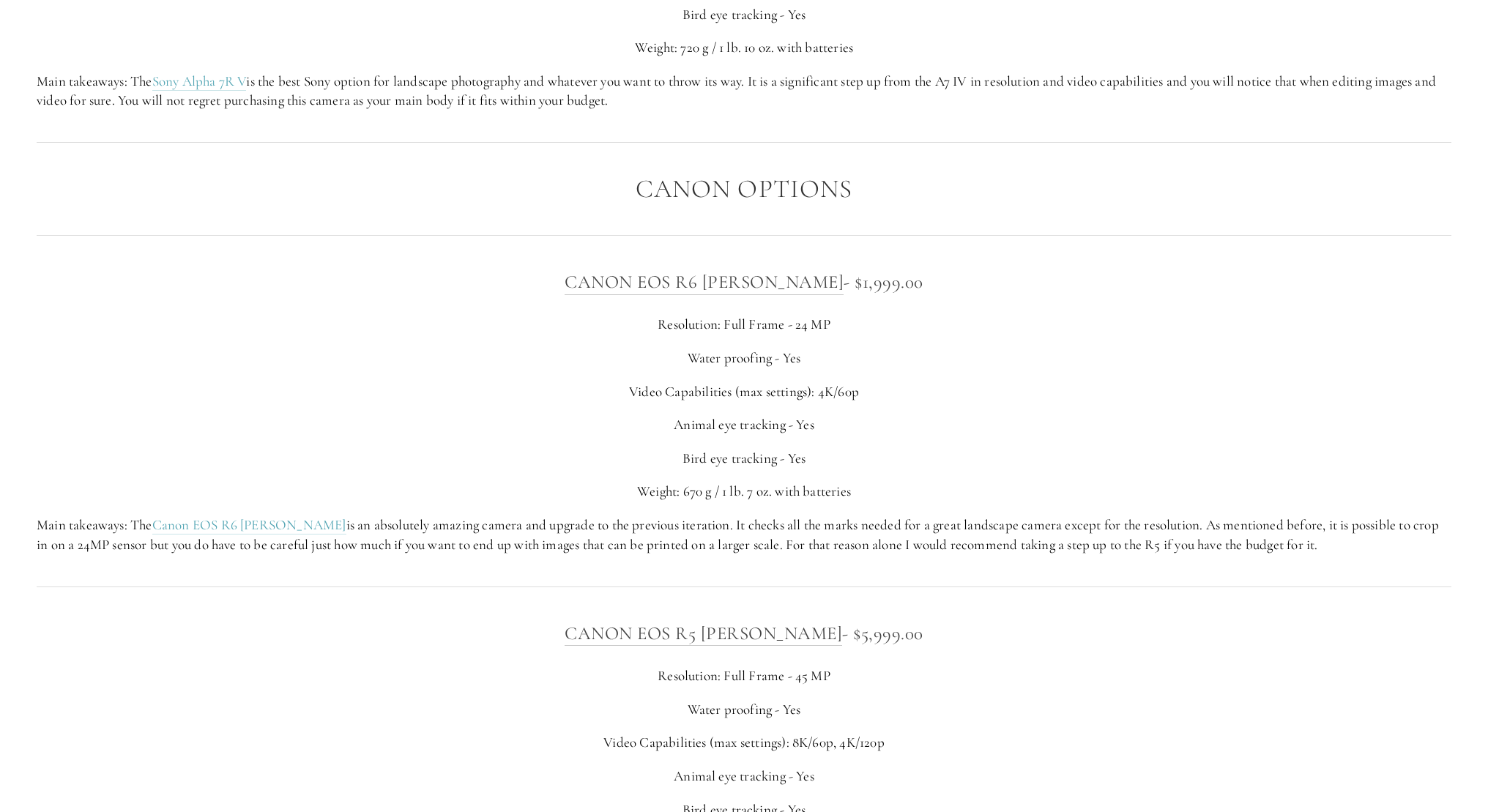
scroll to position [4502, 0]
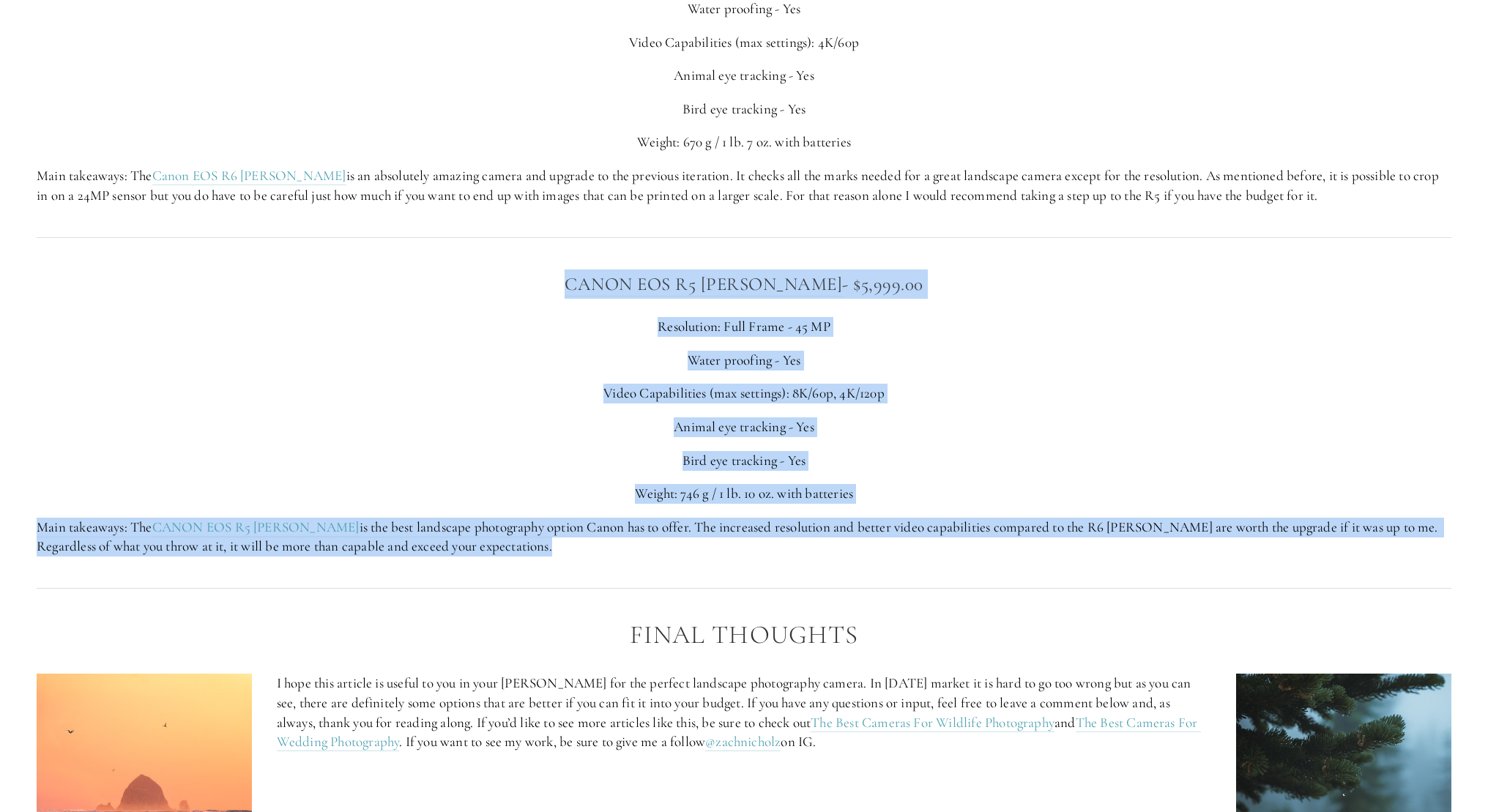
drag, startPoint x: 1119, startPoint y: 286, endPoint x: 1116, endPoint y: 211, distance: 75.1
click at [1116, 217] on div at bounding box center [743, 236] width 1439 height 40
drag, startPoint x: 1112, startPoint y: 287, endPoint x: 1094, endPoint y: 548, distance: 261.6
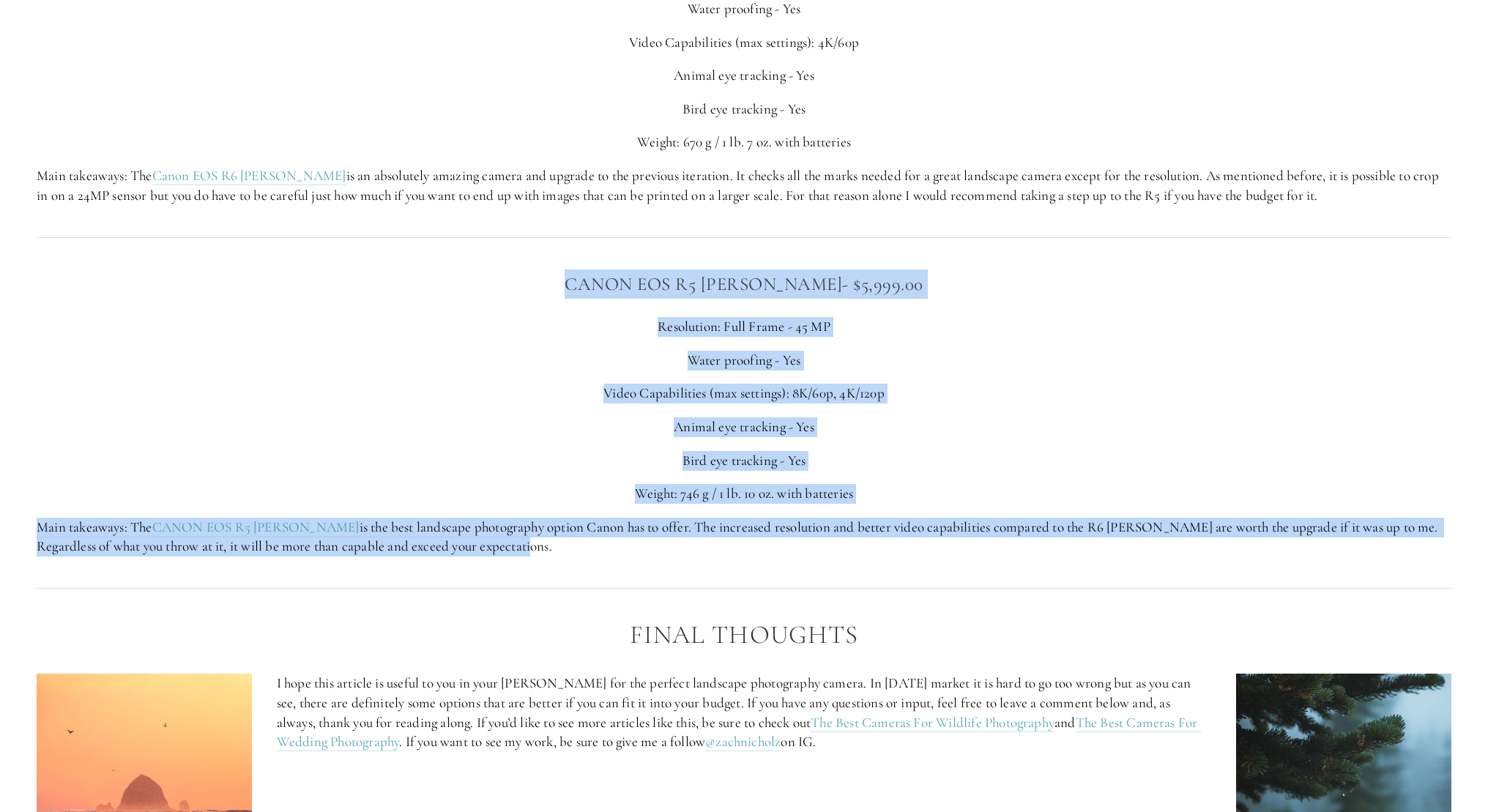
click at [1093, 544] on div "CANON EOS R5 [PERSON_NAME] - $5,999.00 Resolution: Full Frame - 45 MP Water pro…" at bounding box center [743, 412] width 1439 height 312
drag, startPoint x: 1068, startPoint y: 397, endPoint x: 1034, endPoint y: 217, distance: 183.2
drag, startPoint x: 1034, startPoint y: 217, endPoint x: 1034, endPoint y: 541, distance: 324.0
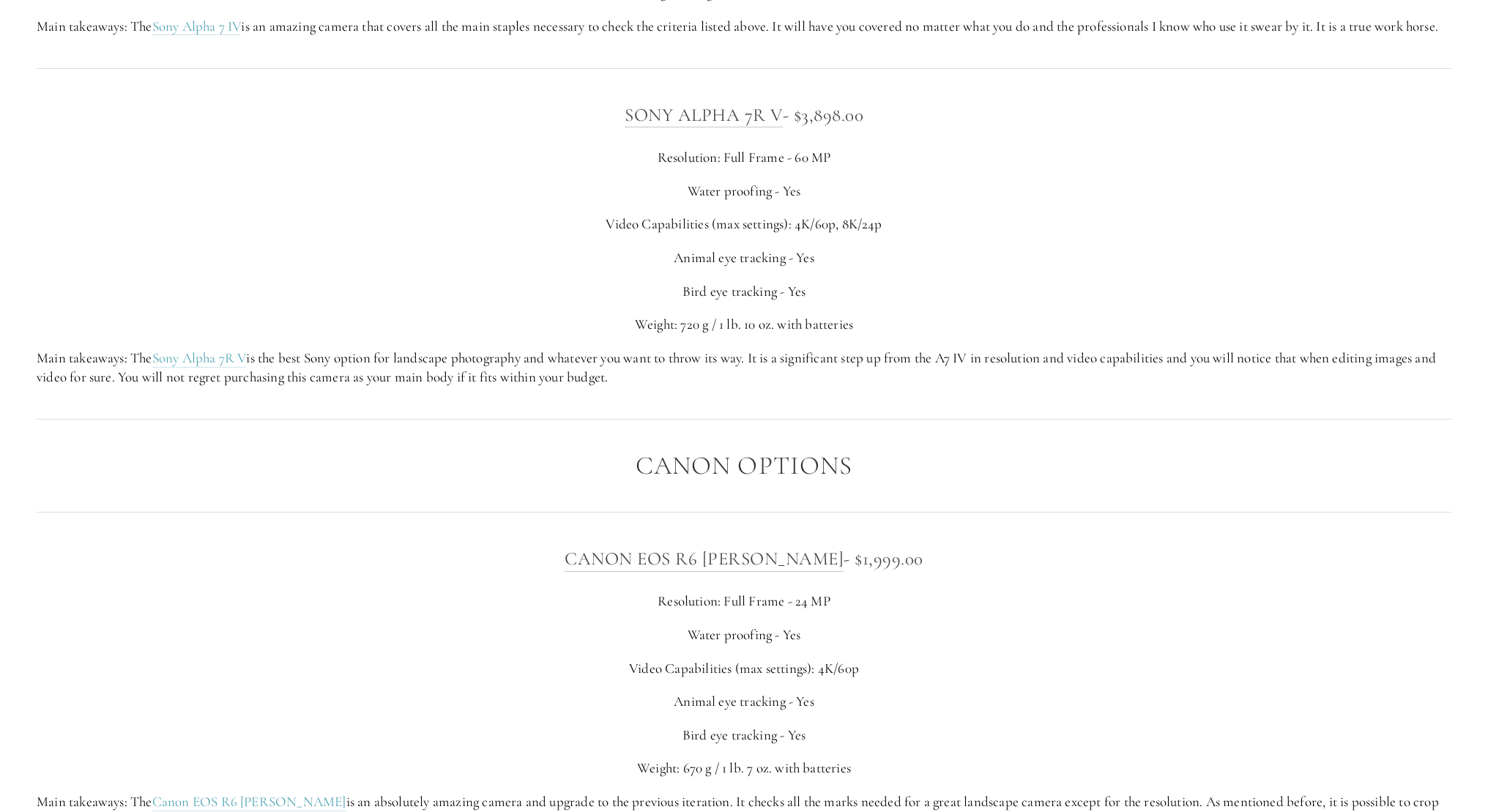
scroll to position [3809, 0]
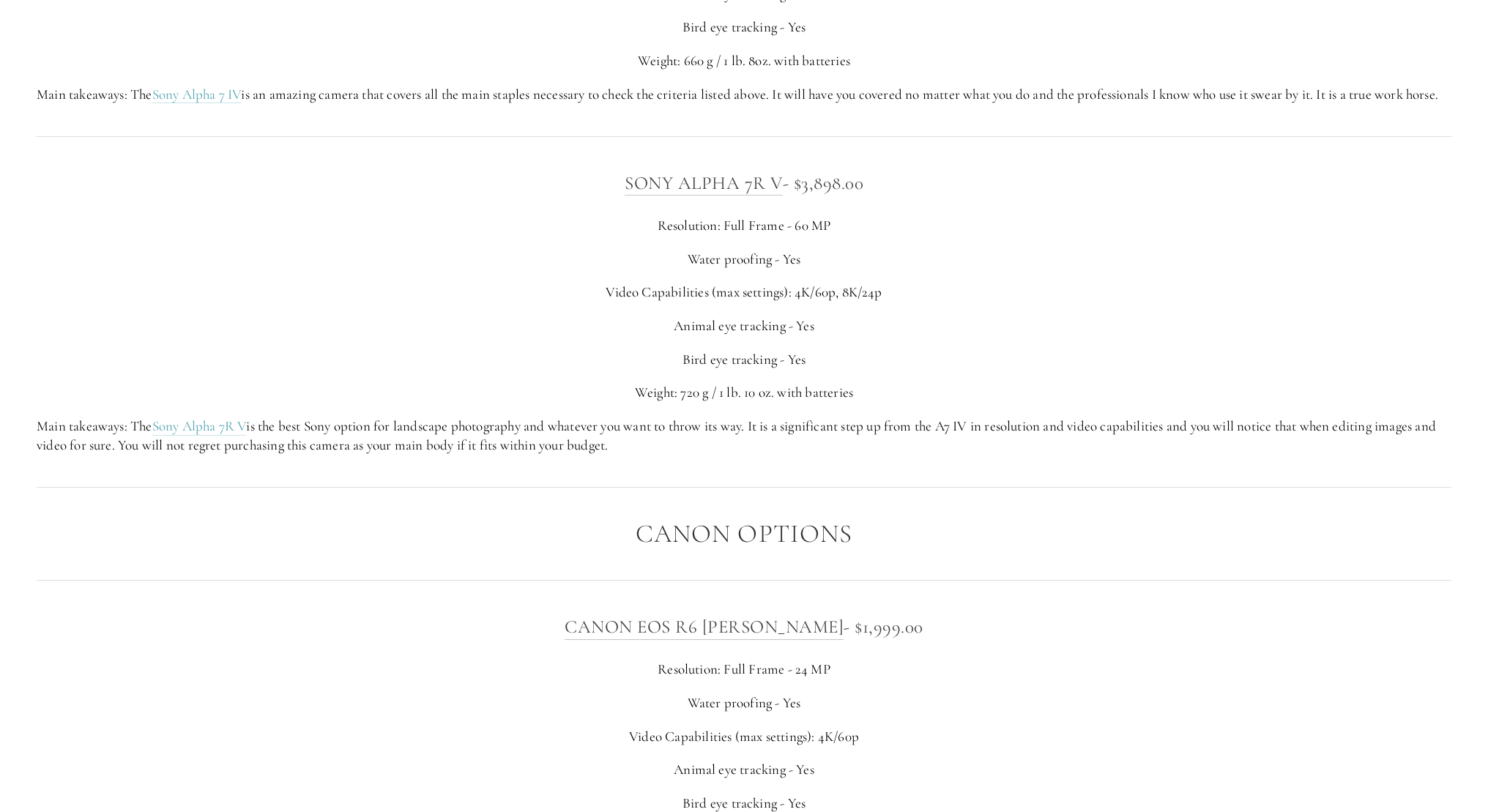
drag, startPoint x: 1013, startPoint y: 271, endPoint x: 978, endPoint y: 77, distance: 197.1
click at [978, 85] on p "Main takeaways: The Sony Alpha 7 IV is an amazing camera that covers all the ma…" at bounding box center [744, 94] width 1414 height 19
drag, startPoint x: 606, startPoint y: 175, endPoint x: 779, endPoint y: 178, distance: 173.0
click at [779, 178] on h3 "SONY ALPHA 7R V - $3,898.00" at bounding box center [744, 183] width 1414 height 29
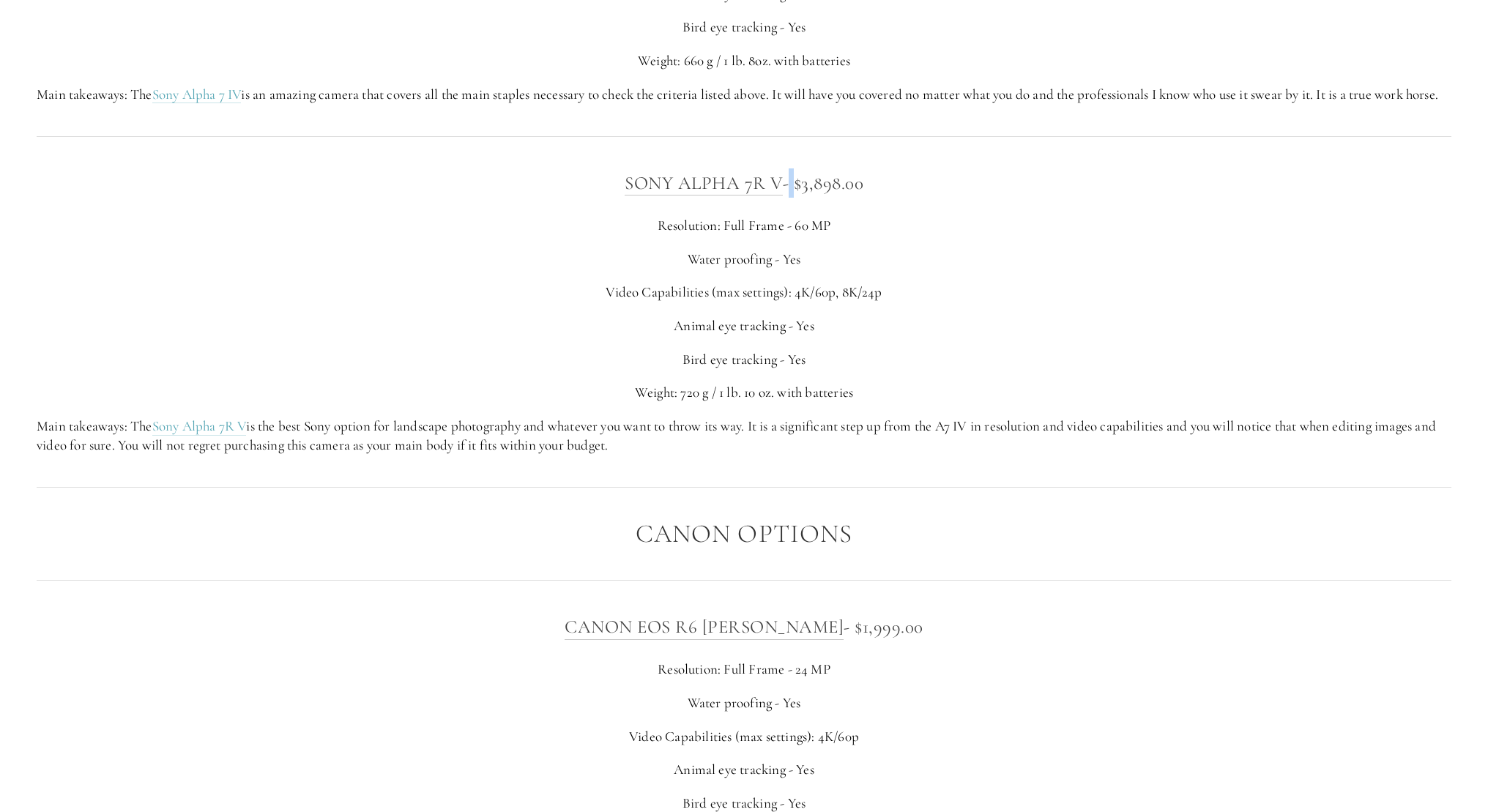
drag, startPoint x: 784, startPoint y: 178, endPoint x: 594, endPoint y: 223, distance: 195.3
click at [594, 223] on div "SONY ALPHA 7R V - $3,898.00 Resolution: Full Frame - 60 MP Water proofing - Yes…" at bounding box center [744, 312] width 1414 height 287
click at [593, 216] on p "Resolution: Full Frame - 60 MP" at bounding box center [744, 225] width 1414 height 19
drag, startPoint x: 590, startPoint y: 182, endPoint x: 782, endPoint y: 181, distance: 192.0
click at [782, 181] on h3 "SONY ALPHA 7R V - $3,898.00" at bounding box center [744, 183] width 1414 height 29
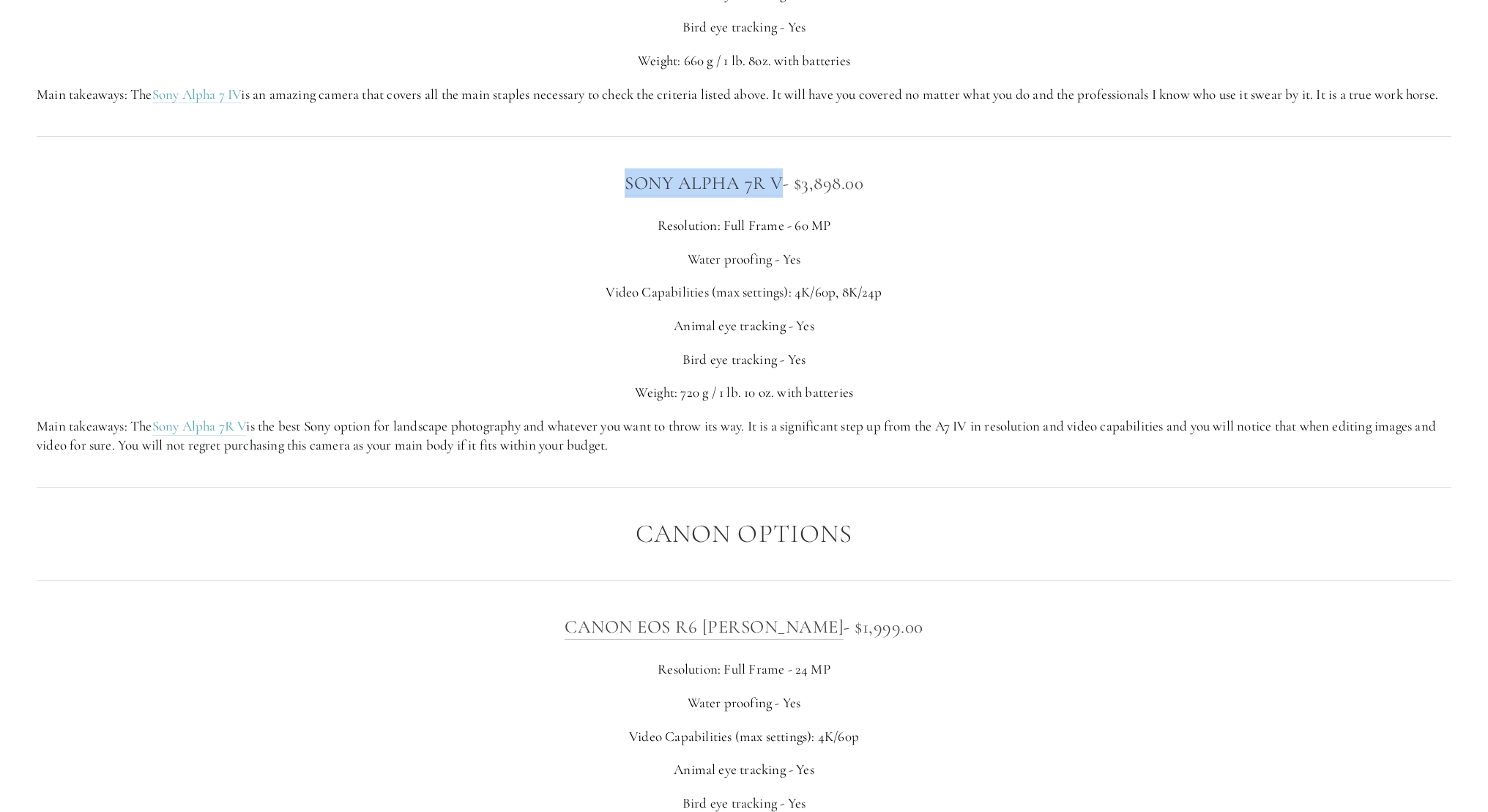
copy link "SONY ALPHA 7R V"
click at [1201, 205] on div "SONY ALPHA 7R V - $3,898.00 Resolution: Full Frame - 60 MP Water proofing - Yes…" at bounding box center [744, 312] width 1414 height 287
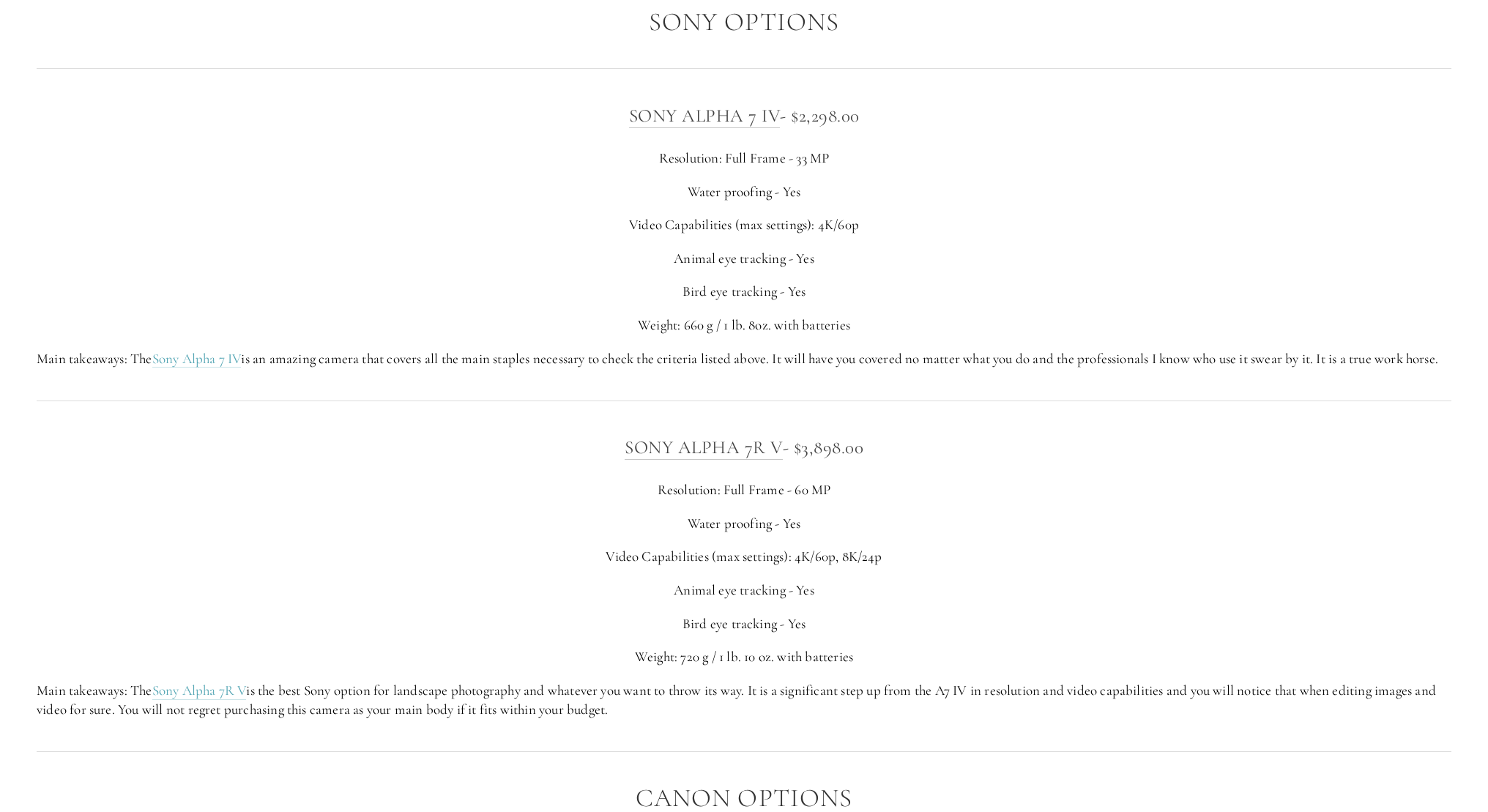
scroll to position [3366, 0]
